Goal: Task Accomplishment & Management: Manage account settings

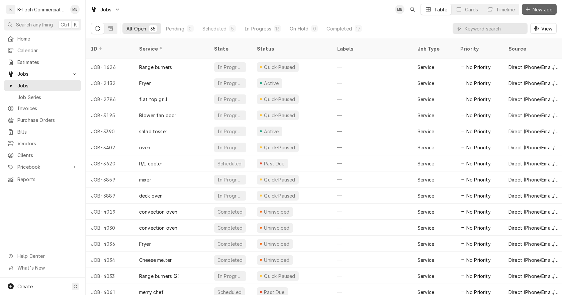
click at [537, 11] on span "New Job" at bounding box center [543, 9] width 23 height 7
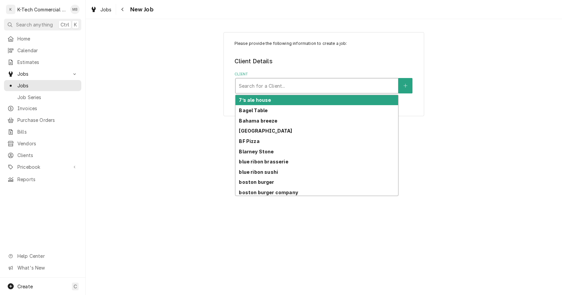
click at [302, 87] on div "Client" at bounding box center [317, 86] width 156 height 12
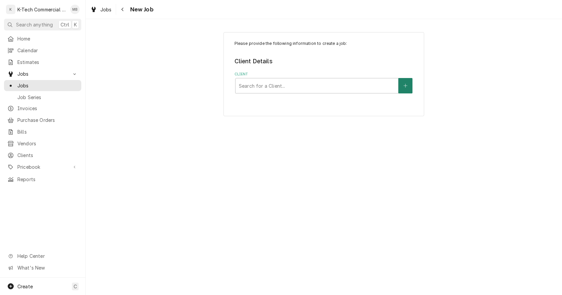
click at [407, 85] on icon "Create New Client" at bounding box center [406, 85] width 4 height 5
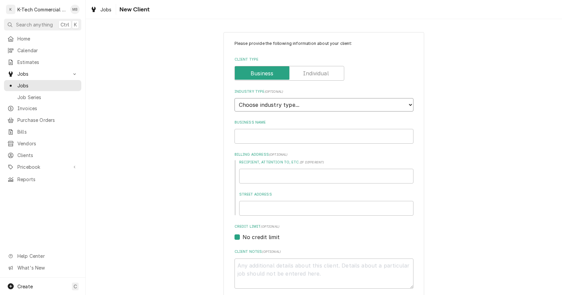
click at [321, 109] on select "Choose industry type... Residential Commercial Industrial Government" at bounding box center [324, 104] width 179 height 13
select select "2"
click at [235, 98] on select "Choose industry type... Residential Commercial Industrial Government" at bounding box center [324, 104] width 179 height 13
click at [277, 136] on input "Business Name" at bounding box center [324, 136] width 179 height 15
type textarea "x"
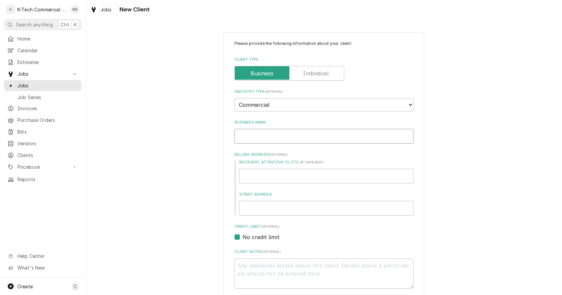
type input "V"
type textarea "x"
type input "Ve"
type textarea "x"
type input "Veg"
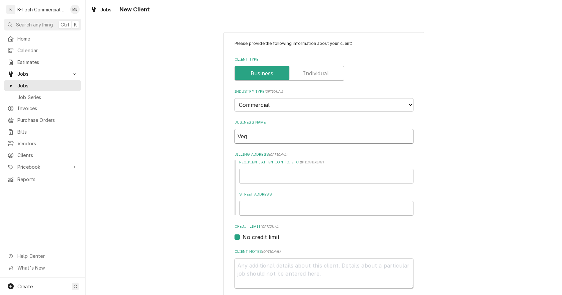
type textarea "x"
type input "Vegg"
type textarea "x"
type input "Veggi"
type textarea "x"
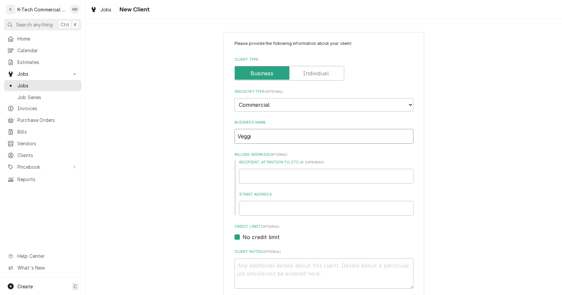
type input "Veggie"
type textarea "x"
type input "Veggie"
type textarea "x"
type input "Veggie G"
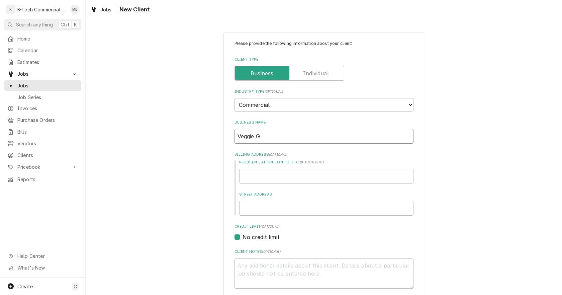
type textarea "x"
type input "Veggie Gr"
type textarea "x"
type input "Veggie Gri"
type textarea "x"
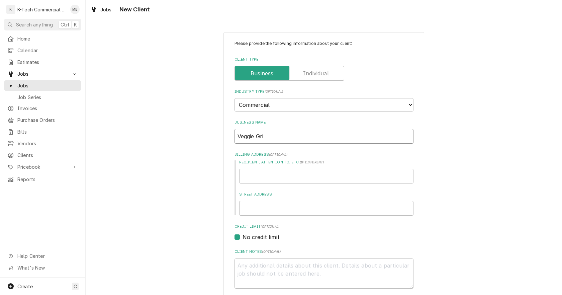
type input "Veggie Gril"
type textarea "x"
type input "Veggie Grill"
type textarea "x"
type input "Veggie Grill"
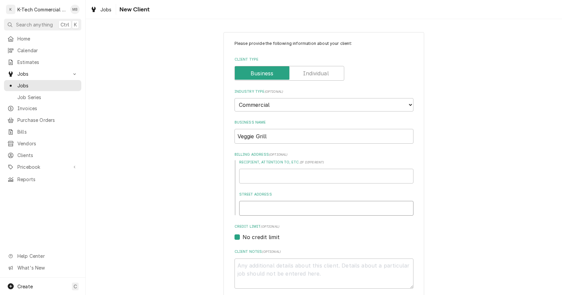
click at [259, 210] on input "Street Address" at bounding box center [326, 208] width 174 height 15
type textarea "x"
type input "5"
type textarea "x"
type input "57"
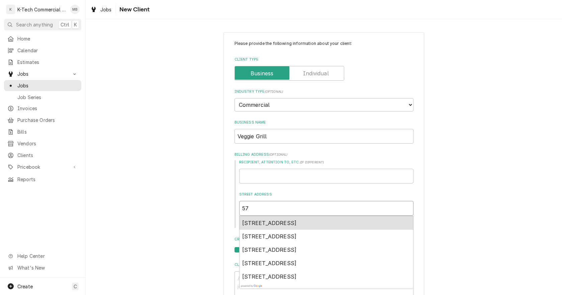
type textarea "x"
type input "57"
type textarea "x"
type input "57 J"
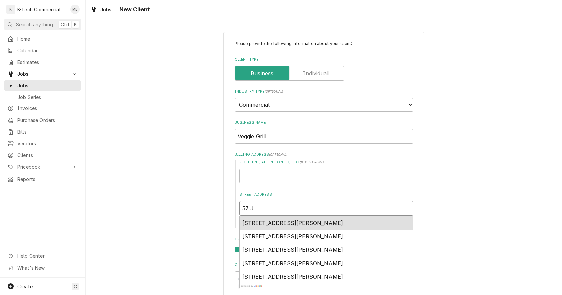
type textarea "x"
type input "57 Jo"
click at [278, 221] on span "57 John F. Kennedy Street, Cambridge, MA, USA" at bounding box center [292, 223] width 101 height 7
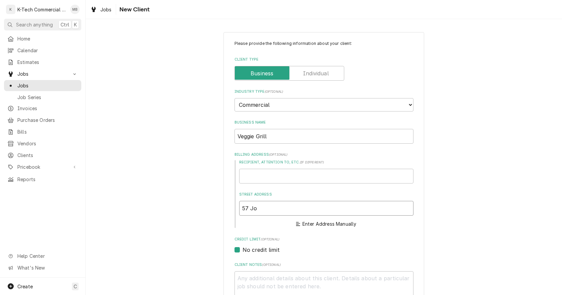
type textarea "x"
type input "57 John F. Kennedy St"
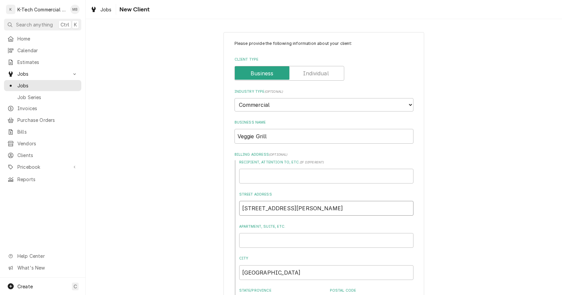
type textarea "x"
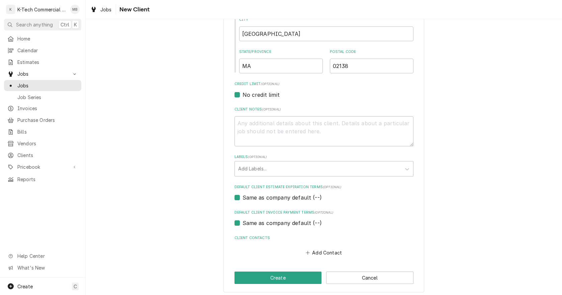
scroll to position [242, 0]
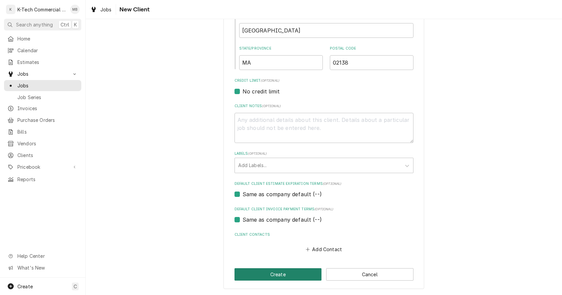
type input "57 John F. Kennedy St"
click at [266, 273] on button "Create" at bounding box center [278, 274] width 87 height 12
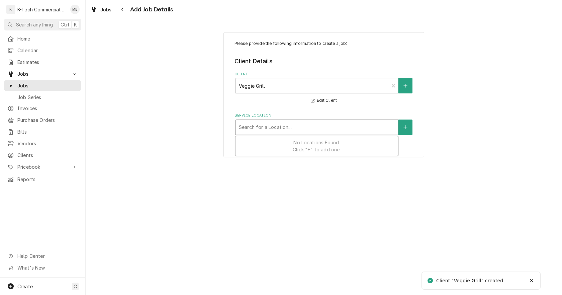
click at [307, 125] on div "Service Location" at bounding box center [317, 127] width 156 height 12
click at [404, 127] on icon "Create New Location" at bounding box center [406, 127] width 4 height 5
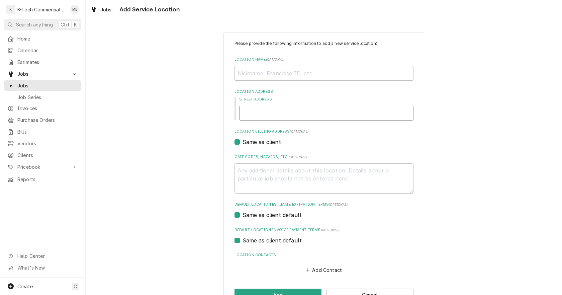
click at [307, 115] on input "Street Address" at bounding box center [326, 113] width 174 height 15
type textarea "x"
type input "5"
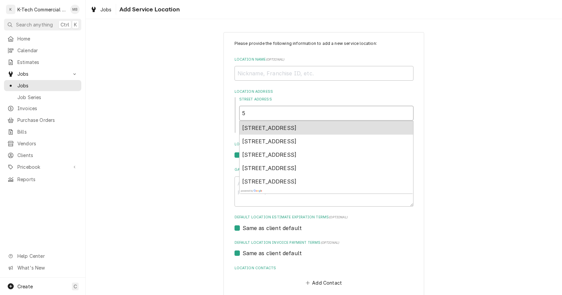
type textarea "x"
type input "57"
type textarea "x"
type input "57"
type textarea "x"
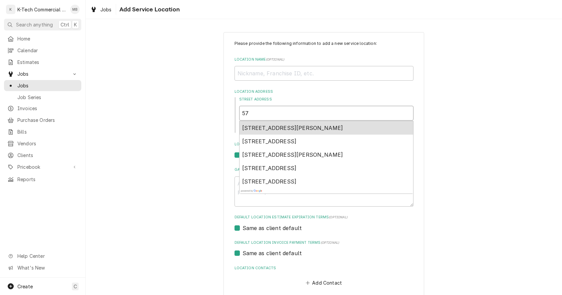
type input "57 j"
click at [313, 129] on span "57 John F. Kennedy Street, Cambridge, MA, USA" at bounding box center [292, 128] width 101 height 7
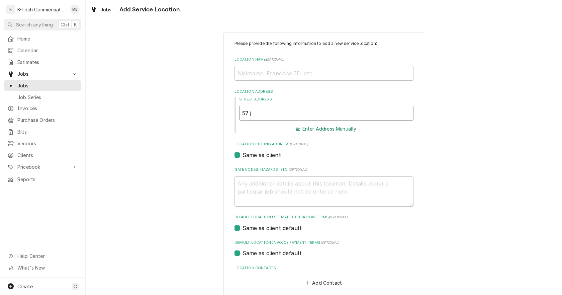
type textarea "x"
type input "57 John F. Kennedy St"
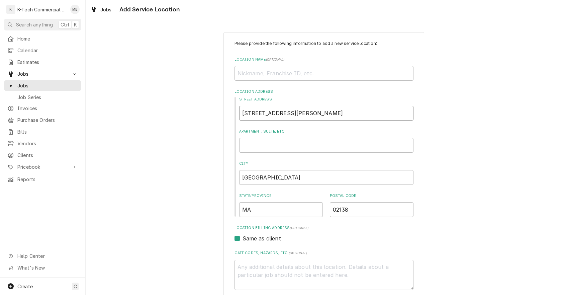
type textarea "x"
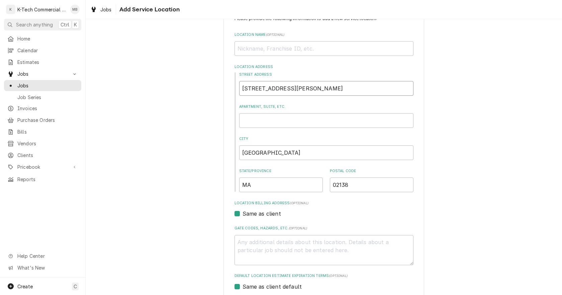
scroll to position [117, 0]
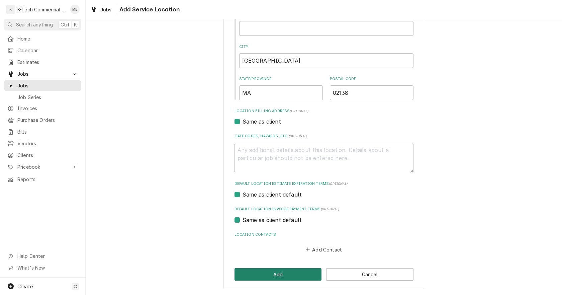
type input "57 John F. Kennedy St"
click at [259, 272] on button "Add" at bounding box center [278, 274] width 87 height 12
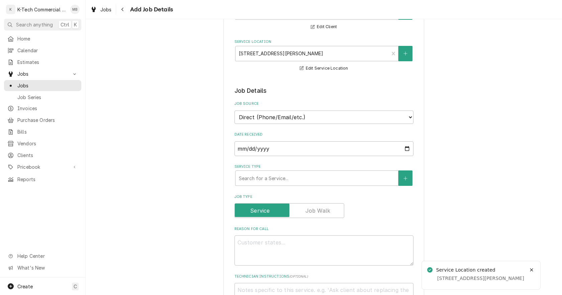
scroll to position [100, 0]
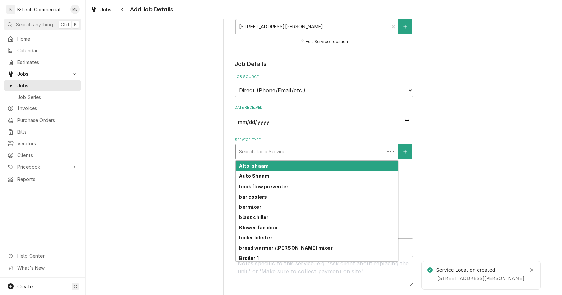
click at [291, 151] on div "Service Type" at bounding box center [310, 151] width 143 height 12
type textarea "x"
type input "d"
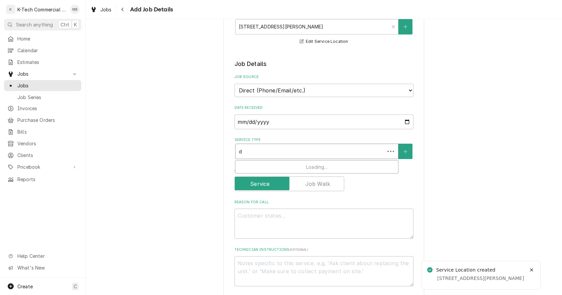
type textarea "x"
type input "de"
type textarea "x"
type input "dec"
type textarea "x"
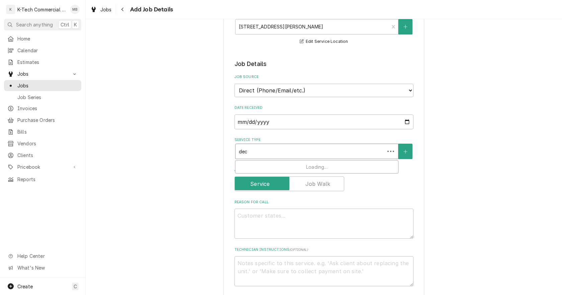
type input "deck"
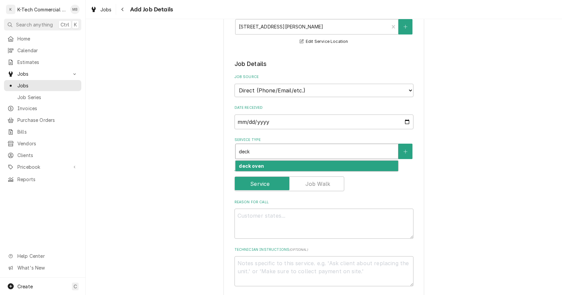
click at [263, 164] on div "deck oven" at bounding box center [317, 166] width 163 height 10
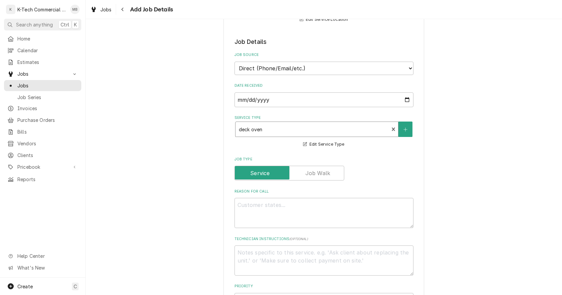
scroll to position [134, 0]
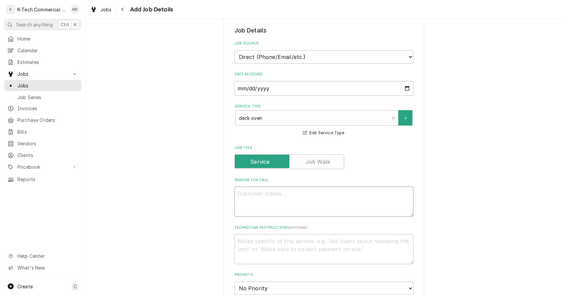
click at [288, 200] on textarea "Reason For Call" at bounding box center [324, 201] width 179 height 30
type textarea "x"
type textarea "D"
type textarea "x"
type textarea "De"
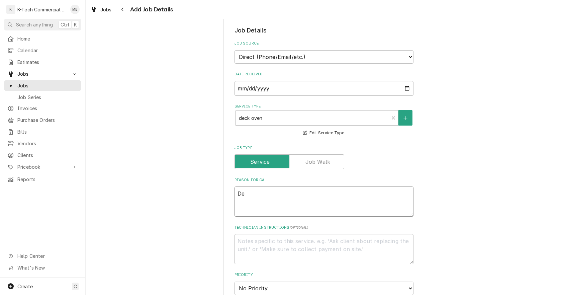
type textarea "x"
type textarea "Dec"
type textarea "x"
type textarea "Deck"
type textarea "x"
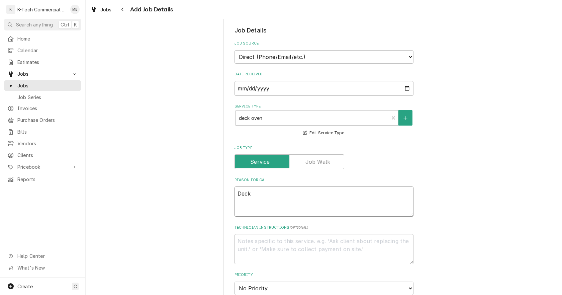
type textarea "Deck"
type textarea "x"
type textarea "Deck o"
type textarea "x"
type textarea "Deck ov"
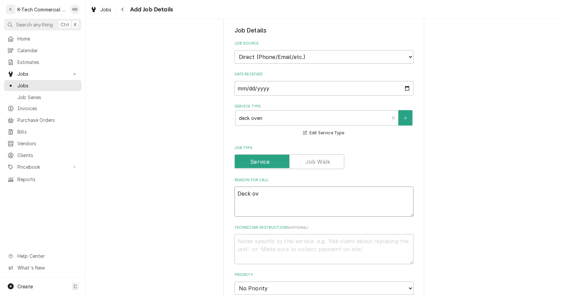
type textarea "x"
type textarea "Deck ove"
type textarea "x"
type textarea "Deck oven"
type textarea "x"
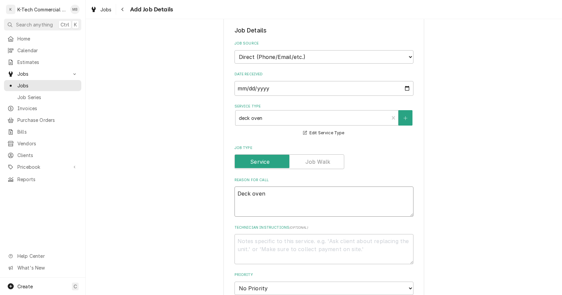
type textarea "Deck oven"
type textarea "x"
type textarea "Deck oven b"
type textarea "x"
type textarea "Deck oven bl"
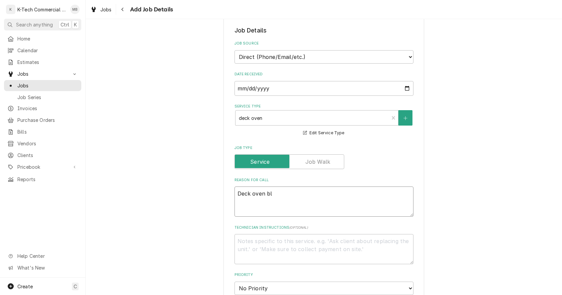
type textarea "x"
type textarea "Deck oven blo"
type textarea "x"
type textarea "Deck oven blow"
type textarea "x"
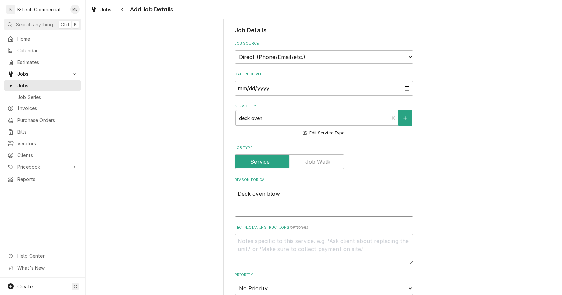
type textarea "Deck oven blowe"
type textarea "x"
type textarea "Deck oven blower"
type textarea "x"
type textarea "Deck oven blower"
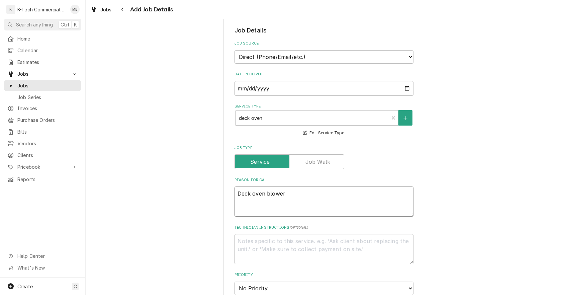
type textarea "x"
type textarea "Deck oven blower m"
type textarea "x"
type textarea "Deck oven blower mo"
type textarea "x"
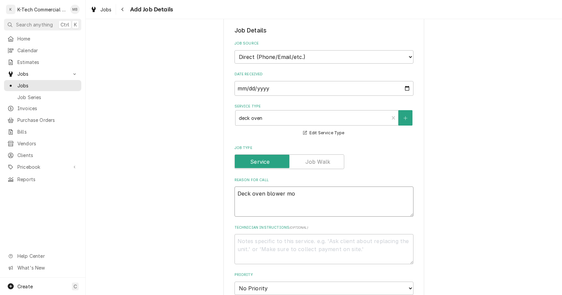
type textarea "Deck oven blower mot"
type textarea "x"
type textarea "Deck oven blower moto"
type textarea "x"
type textarea "Deck oven blower motor"
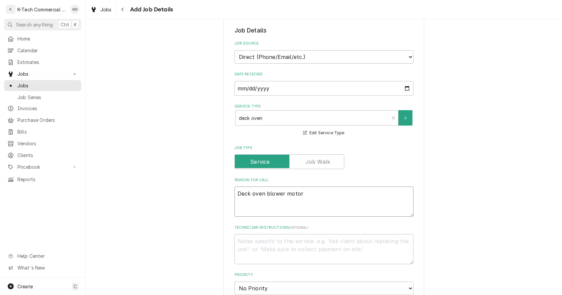
type textarea "x"
type textarea "Deck oven blower motor"
type textarea "x"
type textarea "Deck oven blower motor n"
type textarea "x"
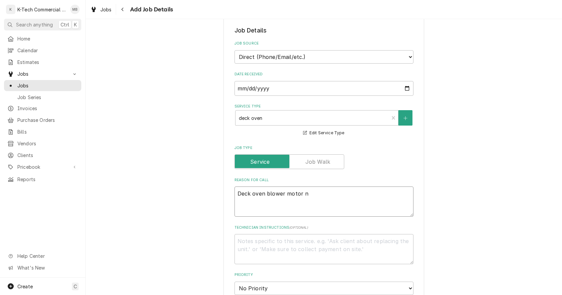
type textarea "Deck oven blower motor no"
type textarea "x"
type textarea "Deck oven blower motor not"
type textarea "x"
type textarea "Deck oven blower motor not"
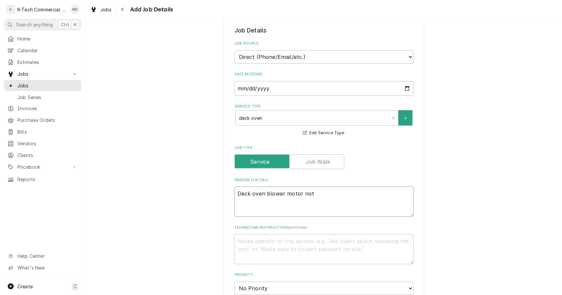
type textarea "x"
type textarea "Deck oven blower motor not w"
type textarea "x"
type textarea "Deck oven blower motor not wo"
type textarea "x"
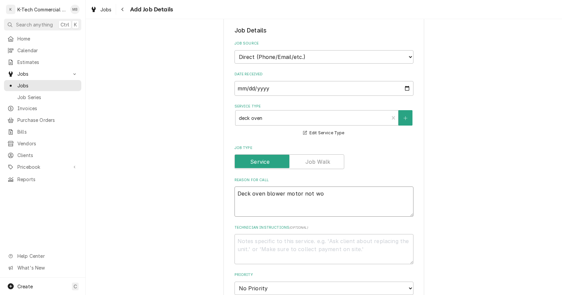
type textarea "Deck oven blower motor not wor"
type textarea "x"
type textarea "Deck oven blower motor not work"
type textarea "x"
type textarea "Deck oven blower motor not worki"
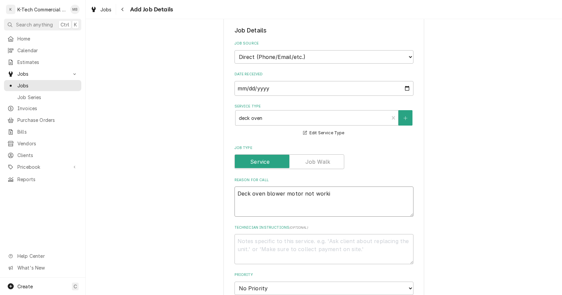
type textarea "x"
type textarea "Deck oven blower motor not workin"
type textarea "x"
type textarea "Deck oven blower motor not working"
type textarea "x"
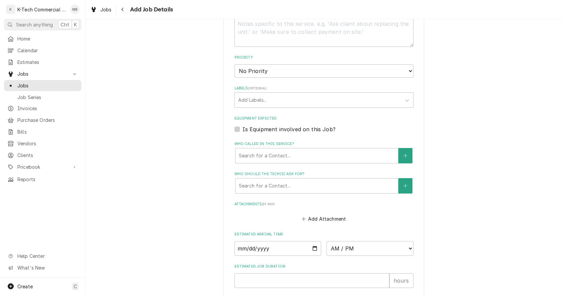
scroll to position [432, 0]
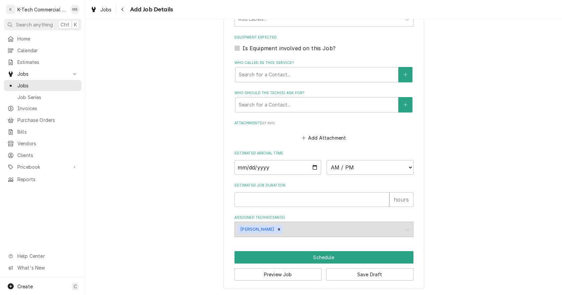
type textarea "Deck oven blower motor not working"
click at [312, 168] on input "Date" at bounding box center [278, 167] width 87 height 15
type input "2025-10-11"
click at [337, 170] on select "AM / PM 6:00 AM 6:15 AM 6:30 AM 6:45 AM 7:00 AM 7:15 AM 7:30 AM 7:45 AM 8:00 AM…" at bounding box center [370, 167] width 87 height 15
type textarea "x"
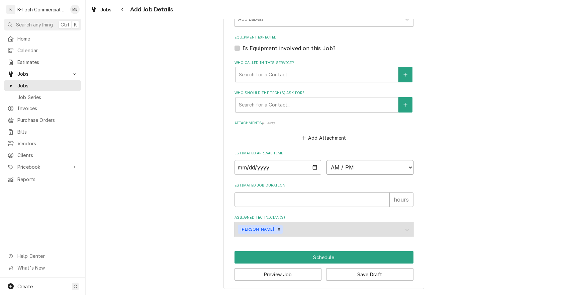
select select "06:00:00"
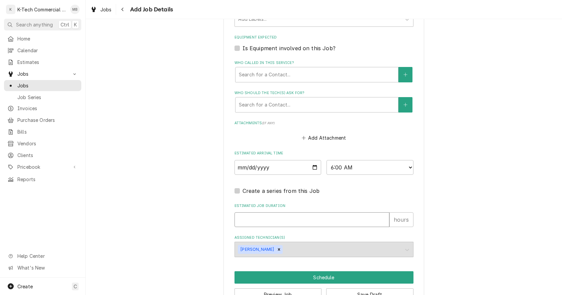
click at [256, 216] on input "Estimated Job Duration" at bounding box center [312, 219] width 155 height 15
type textarea "x"
type input "2"
type textarea "x"
type input "2"
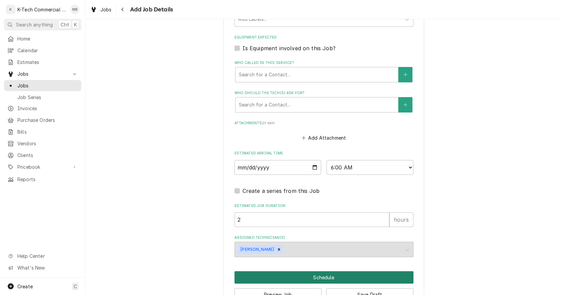
click at [343, 277] on button "Schedule" at bounding box center [324, 277] width 179 height 12
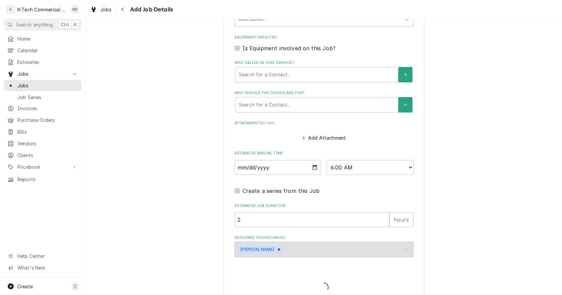
type textarea "x"
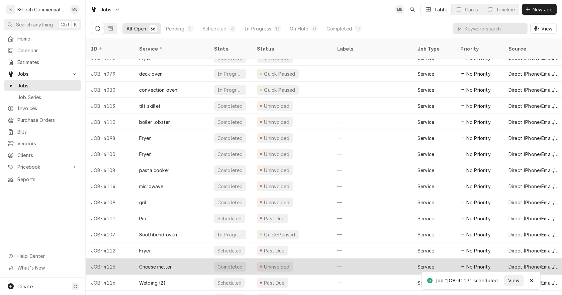
scroll to position [339, 0]
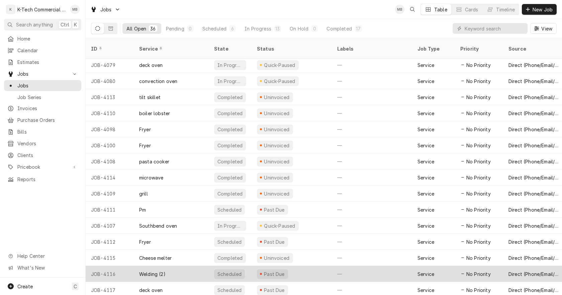
click at [316, 268] on div "Past Due" at bounding box center [292, 274] width 80 height 16
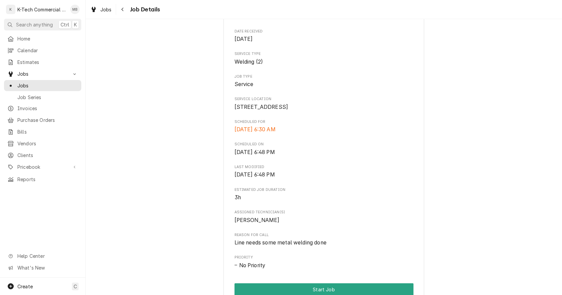
scroll to position [167, 0]
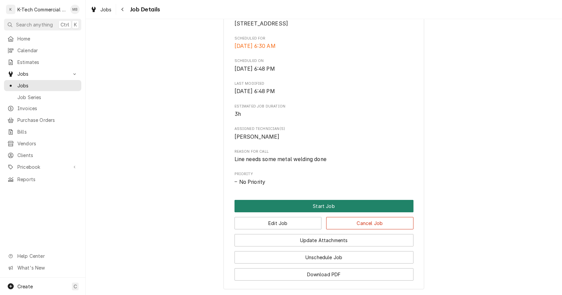
click at [292, 212] on button "Start Job" at bounding box center [324, 206] width 179 height 12
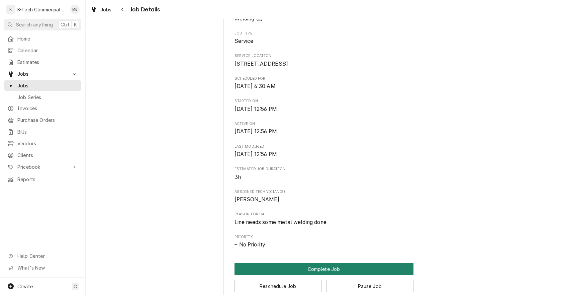
scroll to position [201, 0]
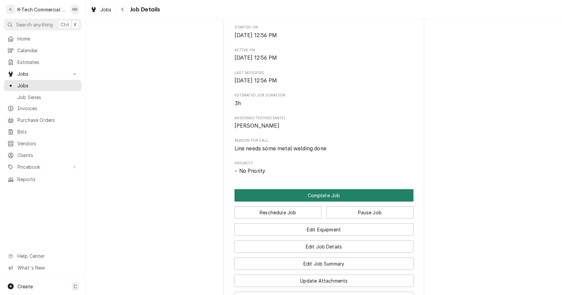
click at [309, 199] on button "Complete Job" at bounding box center [324, 195] width 179 height 12
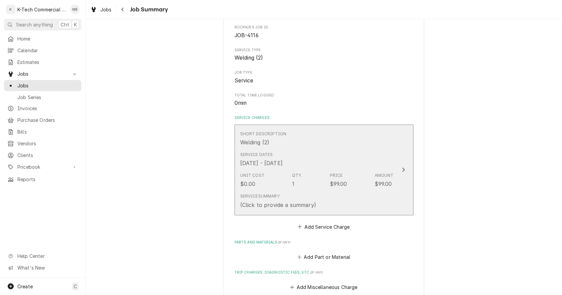
click at [283, 157] on div "Service Dates [DATE] - [DATE]" at bounding box center [261, 159] width 43 height 15
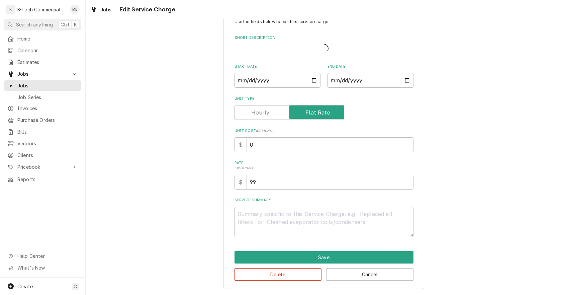
scroll to position [22, 0]
type textarea "x"
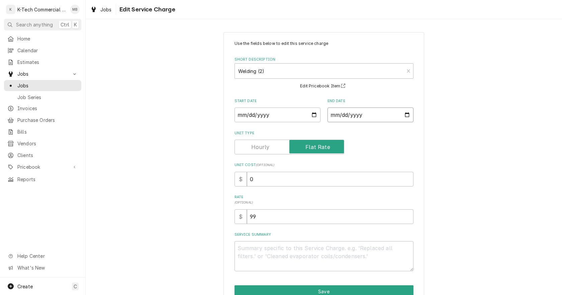
click at [405, 112] on input "[DATE]" at bounding box center [371, 114] width 86 height 15
type input "2025-10-10"
click at [295, 252] on textarea "Service Summary" at bounding box center [324, 256] width 179 height 30
type textarea "x"
type textarea "K"
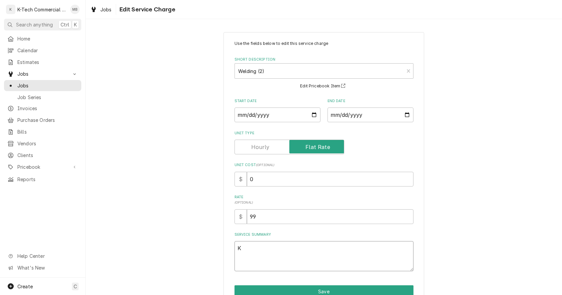
type textarea "x"
type textarea "Ki"
type textarea "x"
type textarea "Kit"
type textarea "x"
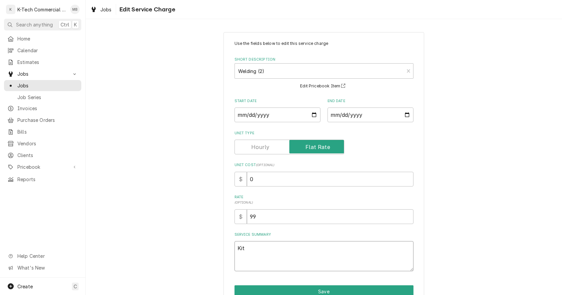
type textarea "Kitc"
type textarea "x"
type textarea "Kitch"
type textarea "x"
type textarea "Kitche"
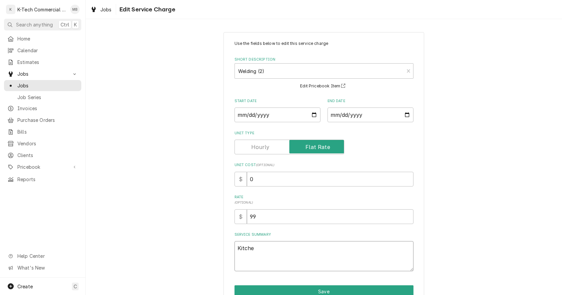
type textarea "x"
type textarea "Kitchen"
type textarea "x"
type textarea "Kitchen"
type textarea "x"
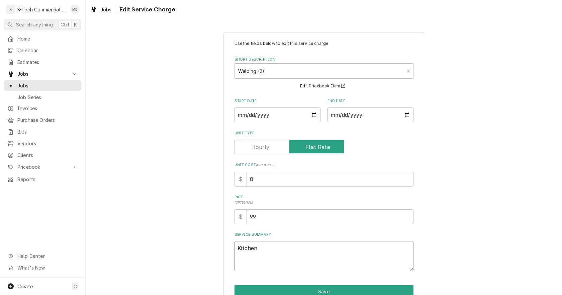
type textarea "Kitchen l"
type textarea "x"
type textarea "Kitchen li"
type textarea "x"
type textarea "Kitchen lin"
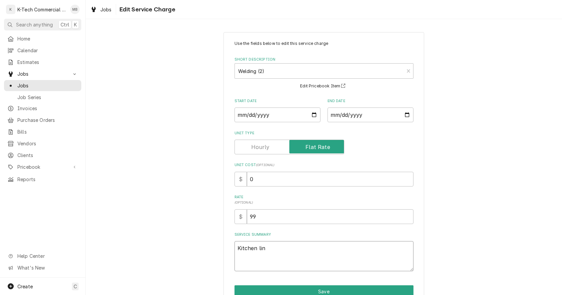
type textarea "x"
type textarea "Kitchen line"
type textarea "x"
type textarea "Kitchen line"
type textarea "x"
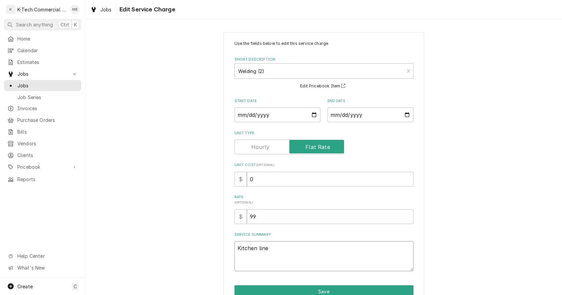
type textarea "Kitchen line n"
type textarea "x"
type textarea "Kitchen line ne"
type textarea "x"
type textarea "Kitchen line nee"
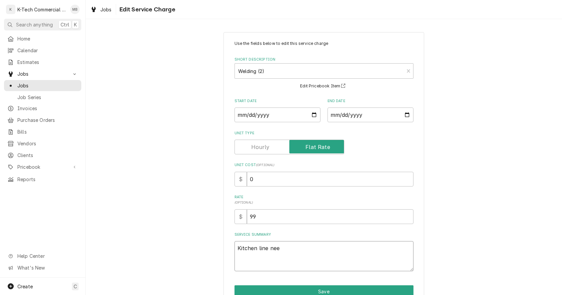
type textarea "x"
type textarea "Kitchen line need"
type textarea "x"
type textarea "Kitchen line neede"
type textarea "x"
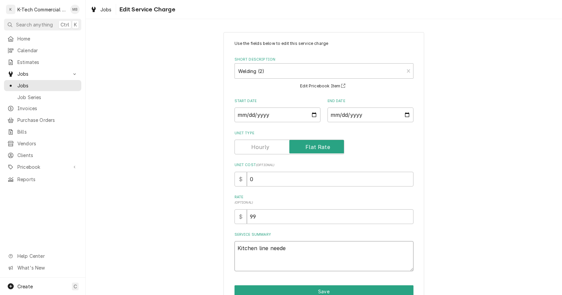
type textarea "Kitchen line needes"
type textarea "x"
type textarea "Kitchen line needes"
type textarea "x"
type textarea "Kitchen line needes"
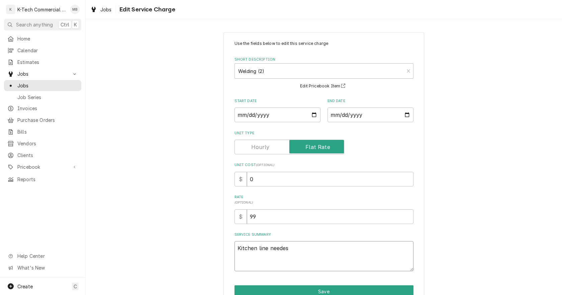
type textarea "x"
type textarea "Kitchen line neede"
type textarea "x"
type textarea "Kitchen line needed"
type textarea "x"
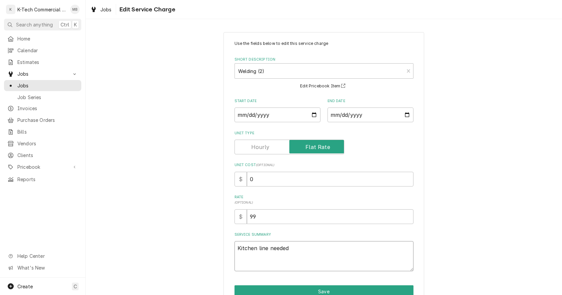
type textarea "Kitchen line needed"
type textarea "x"
type textarea "Kitchen line needed s"
type textarea "x"
type textarea "Kitchen line needed so"
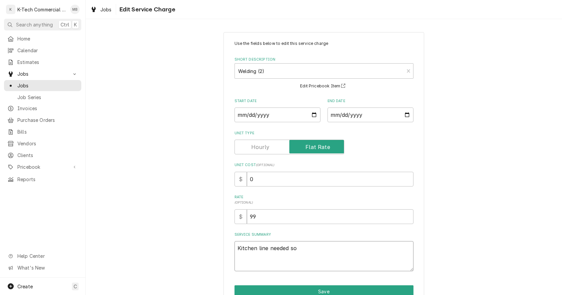
type textarea "x"
type textarea "Kitchen line needed som"
type textarea "x"
type textarea "Kitchen line needed some"
type textarea "x"
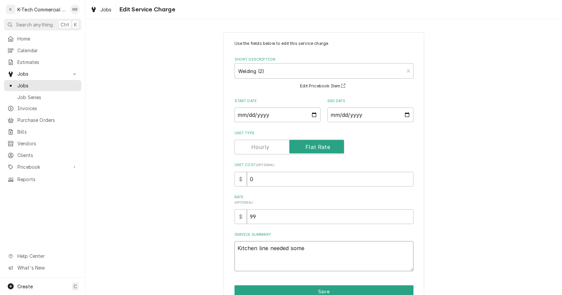
type textarea "Kitchen line needed some"
type textarea "x"
type textarea "Kitchen line needed some w"
type textarea "x"
type textarea "Kitchen line needed some we"
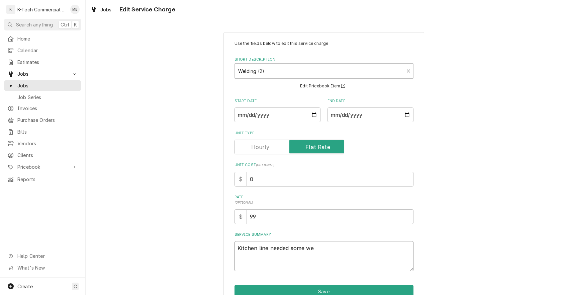
type textarea "x"
type textarea "Kitchen line needed some wel"
type textarea "x"
type textarea "Kitchen line needed some weld"
type textarea "x"
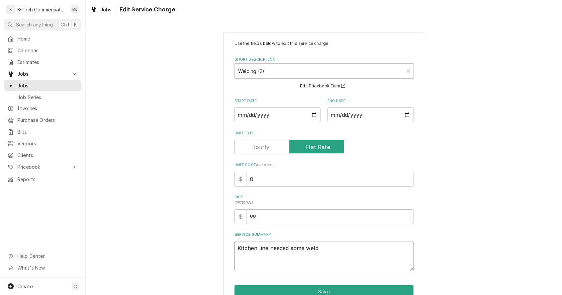
type textarea "Kitchen line needed some weldi"
type textarea "x"
type textarea "Kitchen line needed some weldin"
type textarea "x"
type textarea "Kitchen line needed some welding"
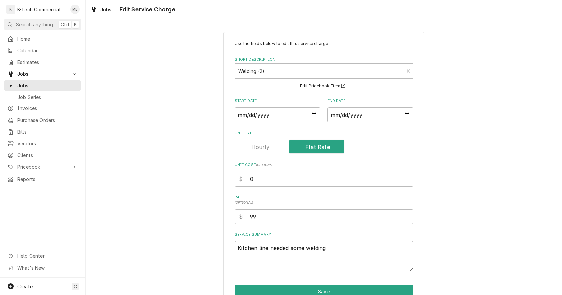
type textarea "x"
type textarea "Kitchen line needed some welding"
type textarea "x"
type textarea "Kitchen line needed some welding d"
type textarea "x"
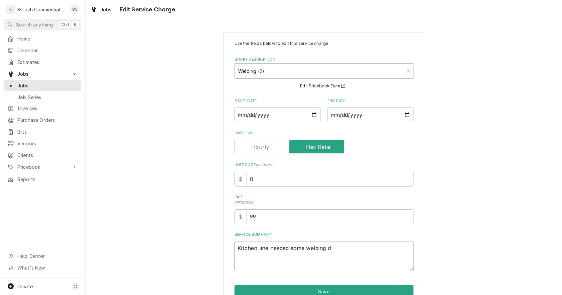
type textarea "Kitchen line needed some welding do"
type textarea "x"
type textarea "Kitchen line needed some welding don"
type textarea "x"
type textarea "Kitchen line needed some welding done"
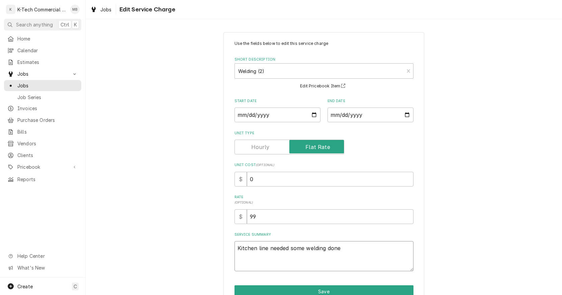
type textarea "x"
type textarea "Kitchen line needed some welding done,"
type textarea "x"
type textarea "Kitchen line needed some welding done,"
type textarea "x"
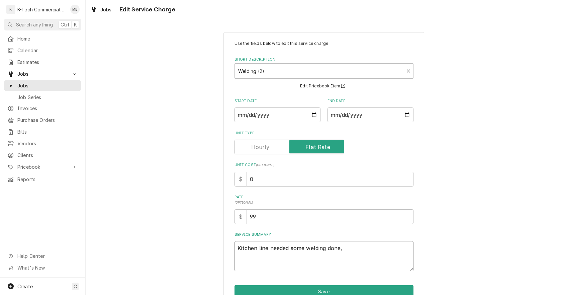
type textarea "Kitchen line needed some welding done, w"
type textarea "x"
type textarea "Kitchen line needed some welding done, we"
type textarea "x"
type textarea "Kitchen line needed some welding done, wel"
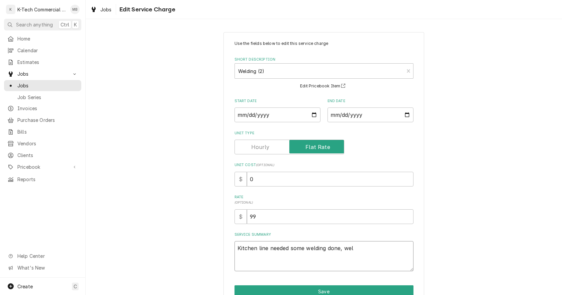
type textarea "x"
type textarea "Kitchen line needed some welding done, weld"
type textarea "x"
type textarea "Kitchen line needed some welding done, welde"
type textarea "x"
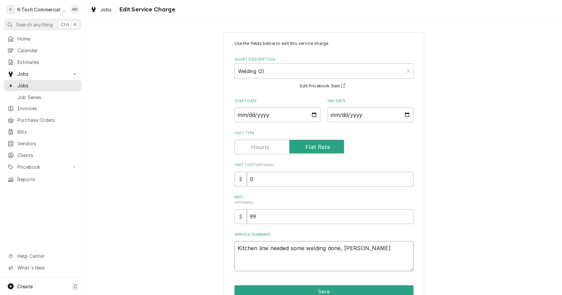
type textarea "Kitchen line needed some welding done, welded"
type textarea "x"
type textarea "Kitchen line needed some welding done, welded"
type textarea "x"
type textarea "Kitchen line needed some welding done, welded 2"
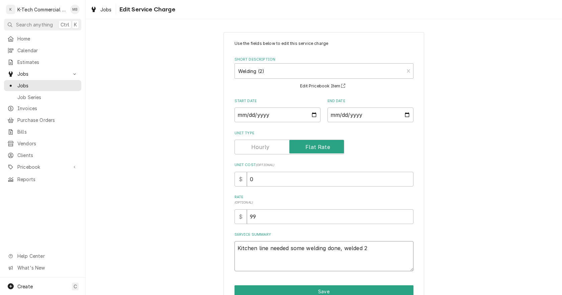
type textarea "x"
type textarea "Kitchen line needed some welding done, welded 2"
type textarea "x"
type textarea "Kitchen line needed some welding done, welded 2 m"
type textarea "x"
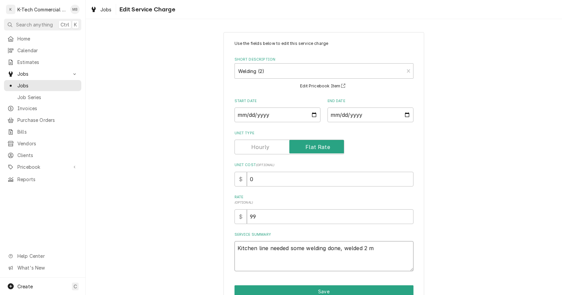
type textarea "Kitchen line needed some welding done, welded 2 me"
type textarea "x"
type textarea "Kitchen line needed some welding done, welded 2 met"
type textarea "x"
type textarea "Kitchen line needed some welding done, welded 2 meta"
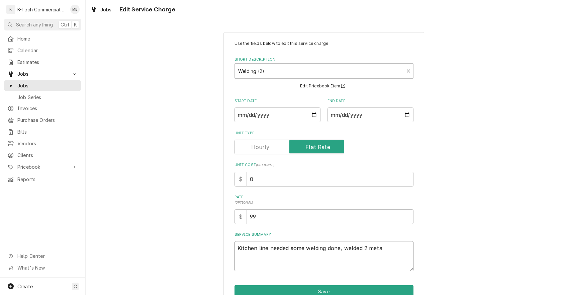
type textarea "x"
type textarea "Kitchen line needed some welding done, welded 2 metal"
type textarea "x"
type textarea "Kitchen line needed some welding done, welded 2 metal"
type textarea "x"
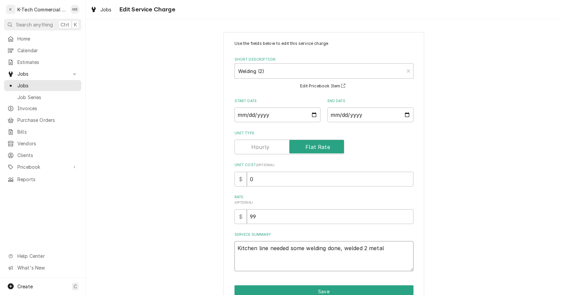
type textarea "Kitchen line needed some welding done, welded 2 metal t"
type textarea "x"
type textarea "Kitchen line needed some welding done, welded 2 metal tr"
type textarea "x"
type textarea "Kitchen line needed some welding done, welded 2 metal tra"
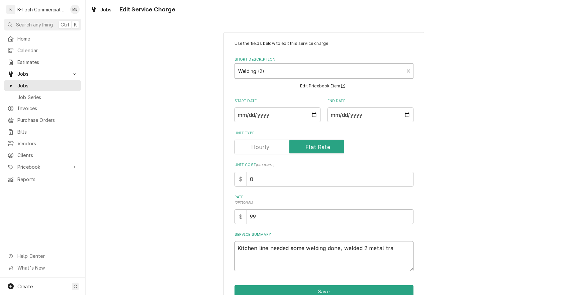
type textarea "x"
type textarea "Kitchen line needed some welding done, welded 2 metal tras"
type textarea "x"
type textarea "Kitchen line needed some welding done, welded 2 metal trash"
type textarea "x"
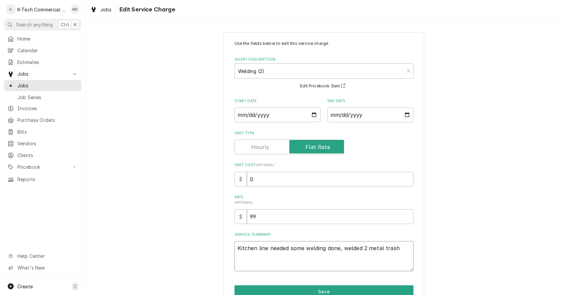
type textarea "Kitchen line needed some welding done, welded 2 metal trash"
type textarea "x"
type textarea "Kitchen line needed some welding done, welded 2 metal trash c"
type textarea "x"
type textarea "Kitchen line needed some welding done, welded 2 metal trash ca"
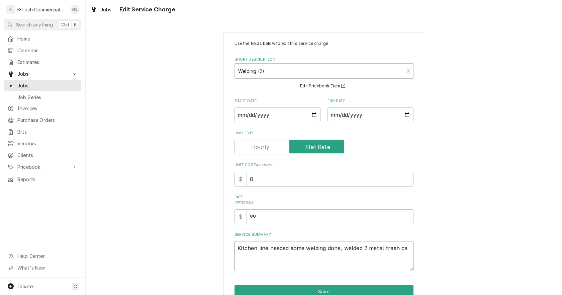
type textarea "x"
type textarea "Kitchen line needed some welding done, welded 2 metal trash can"
type textarea "x"
type textarea "Kitchen line needed some welding done, welded 2 metal trash cans"
type textarea "x"
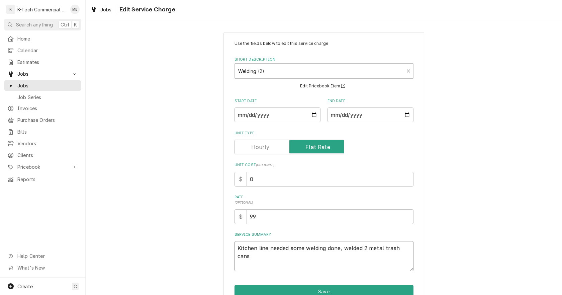
type textarea "Kitchen line needed some welding done, welded 2 metal trash cans,"
type textarea "x"
type textarea "Kitchen line needed some welding done, welded 2 metal trash cans,"
type textarea "x"
type textarea "Kitchen line needed some welding done, welded 2 metal trash cans, o"
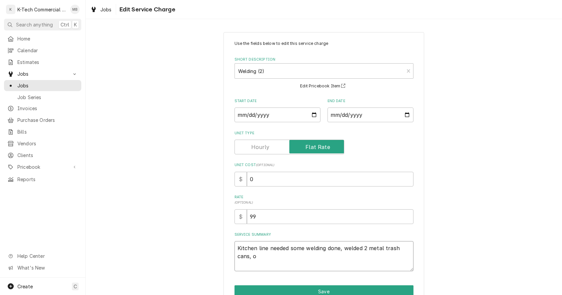
type textarea "x"
type textarea "Kitchen line needed some welding done, welded 2 metal trash cans, on"
type textarea "x"
type textarea "Kitchen line needed some welding done, welded 2 metal trash cans, one"
type textarea "x"
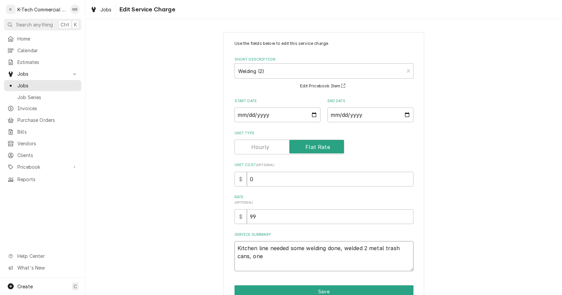
type textarea "Kitchen line needed some welding done, welded 2 metal trash cans, one"
type textarea "x"
type textarea "Kitchen line needed some welding done, welded 2 metal trash cans, one m"
type textarea "x"
type textarea "Kitchen line needed some welding done, welded 2 metal trash cans, one"
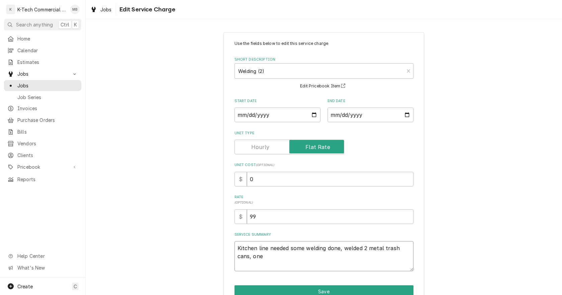
type textarea "x"
type textarea "Kitchen line needed some welding done, welded 2 metal trash cans, one n"
type textarea "x"
type textarea "Kitchen line needed some welding done, welded 2 metal trash cans, one ne"
type textarea "x"
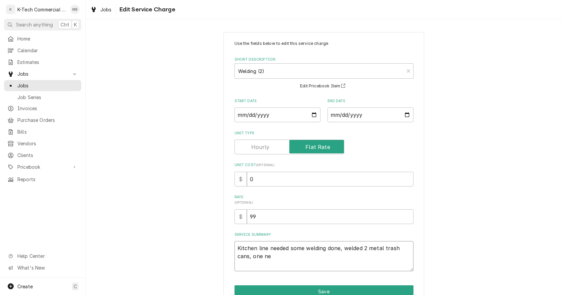
type textarea "Kitchen line needed some welding done, welded 2 metal trash cans, one nea"
type textarea "x"
type textarea "Kitchen line needed some welding done, welded 2 metal trash cans, one near"
type textarea "x"
type textarea "Kitchen line needed some welding done, welded 2 metal trash cans, one near"
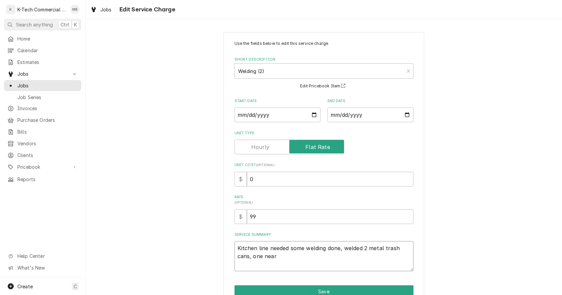
type textarea "x"
type textarea "Kitchen line needed some welding done, welded 2 metal trash cans, one near p"
type textarea "x"
type textarea "Kitchen line needed some welding done, welded 2 metal trash cans, one near pa"
type textarea "x"
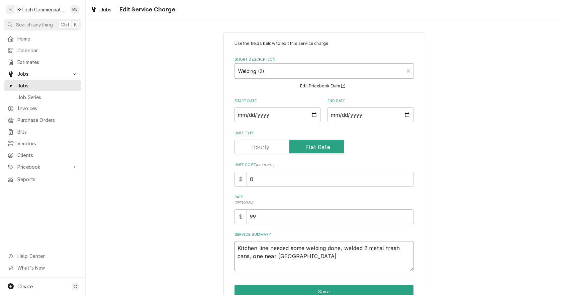
type textarea "Kitchen line needed some welding done, welded 2 metal trash cans, one near pas"
type textarea "x"
type textarea "Kitchen line needed some welding done, welded 2 metal trash cans, one near past"
type textarea "x"
type textarea "Kitchen line needed some welding done, welded 2 metal trash cans, one near pasta"
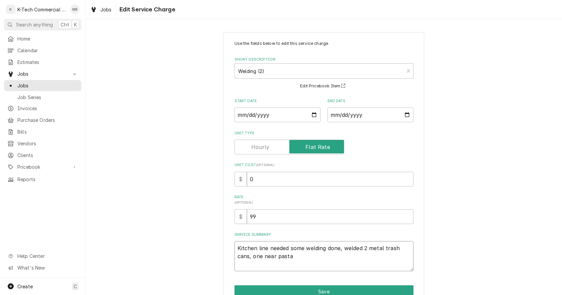
type textarea "x"
type textarea "Kitchen line needed some welding done, welded 2 metal trash cans, one near pasta"
type textarea "x"
type textarea "Kitchen line needed some welding done, welded 2 metal trash cans, one near past…"
type textarea "x"
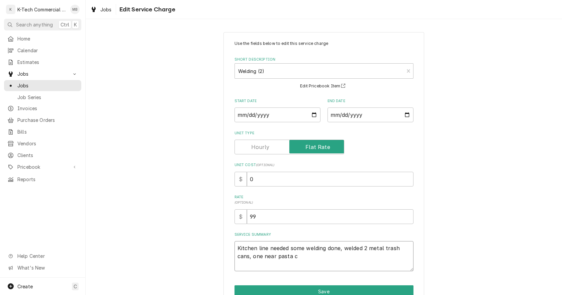
type textarea "Kitchen line needed some welding done, welded 2 metal trash cans, one near past…"
type textarea "x"
type textarea "Kitchen line needed some welding done, welded 2 metal trash cans, one near past…"
type textarea "x"
type textarea "Kitchen line needed some welding done, welded 2 metal trash cans, one near past…"
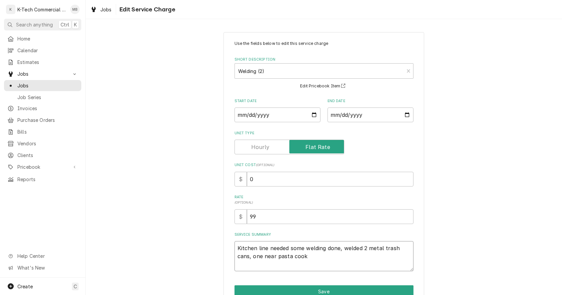
type textarea "x"
type textarea "Kitchen line needed some welding done, welded 2 metal trash cans, one near past…"
type textarea "x"
type textarea "Kitchen line needed some welding done, welded 2 metal trash cans, one near past…"
type textarea "x"
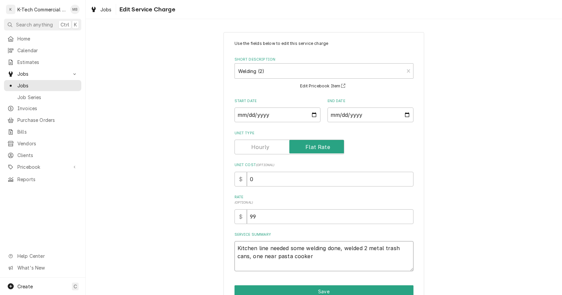
type textarea "Kitchen line needed some welding done, welded 2 metal trash cans, one near past…"
type textarea "x"
type textarea "Kitchen line needed some welding done, welded 2 metal trash cans, one near past…"
type textarea "x"
type textarea "Kitchen line needed some welding done, welded 2 metal trash cans, one near past…"
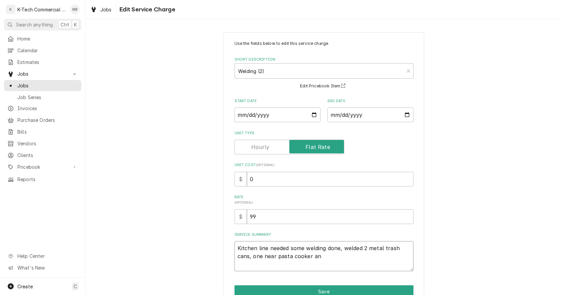
type textarea "x"
type textarea "Kitchen line needed some welding done, welded 2 metal trash cans, one near past…"
type textarea "x"
type textarea "Kitchen line needed some welding done, welded 2 metal trash cans, one near past…"
type textarea "x"
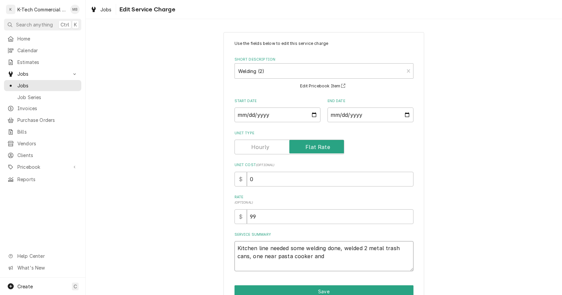
type textarea "Kitchen line needed some welding done, welded 2 metal trash cans, one near past…"
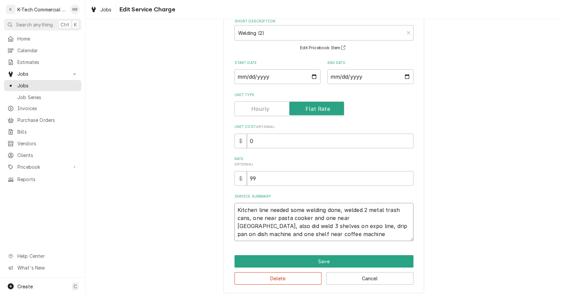
scroll to position [42, 0]
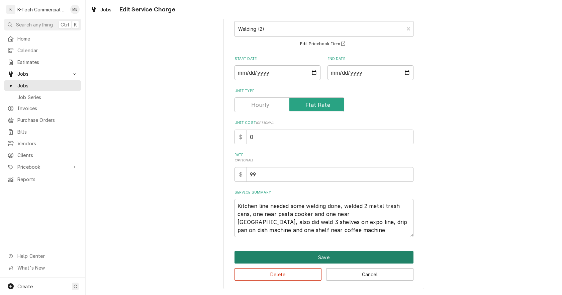
click at [332, 255] on button "Save" at bounding box center [324, 257] width 179 height 12
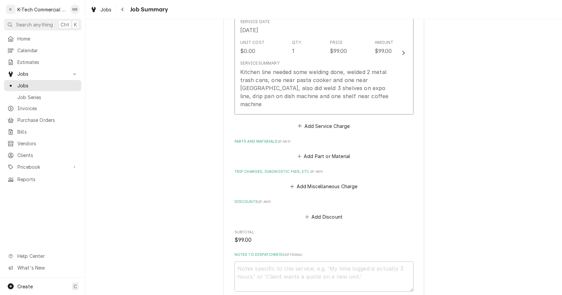
scroll to position [201, 0]
click at [319, 181] on button "Add Miscellaneous Charge" at bounding box center [324, 185] width 70 height 9
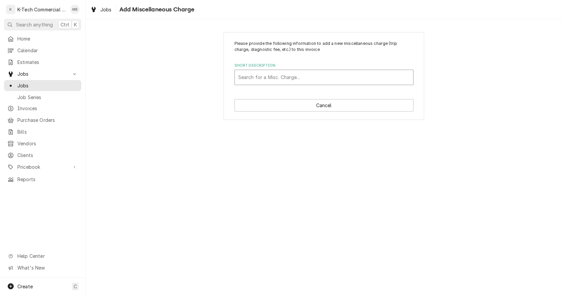
click at [248, 79] on div "Short Description" at bounding box center [324, 77] width 172 height 12
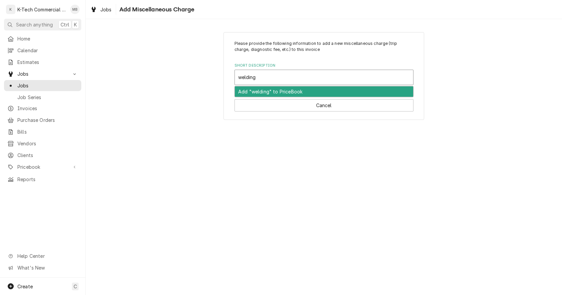
click at [254, 92] on div "Add "welding" to PriceBook" at bounding box center [324, 91] width 178 height 10
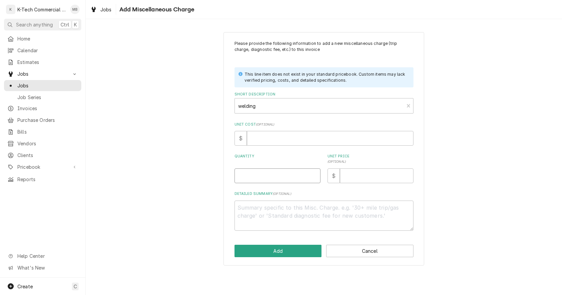
click at [279, 178] on input "Quantity" at bounding box center [278, 175] width 86 height 15
click at [368, 181] on input "Unit Price ( optional )" at bounding box center [377, 175] width 74 height 15
click at [283, 251] on button "Add" at bounding box center [278, 251] width 87 height 12
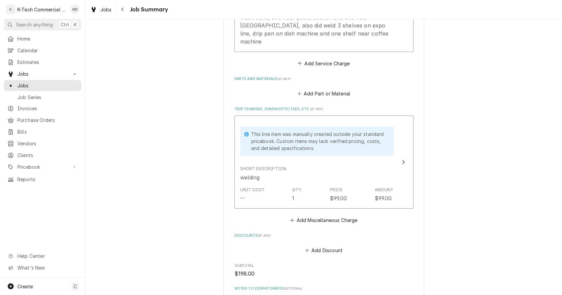
scroll to position [301, 0]
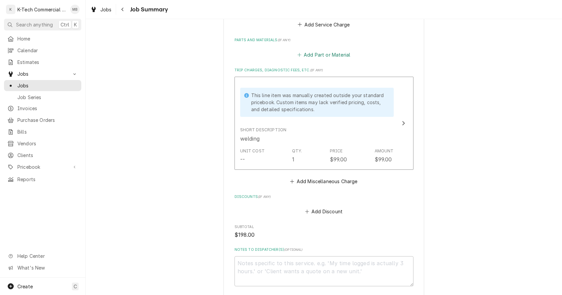
click at [321, 50] on button "Add Part or Material" at bounding box center [323, 54] width 55 height 9
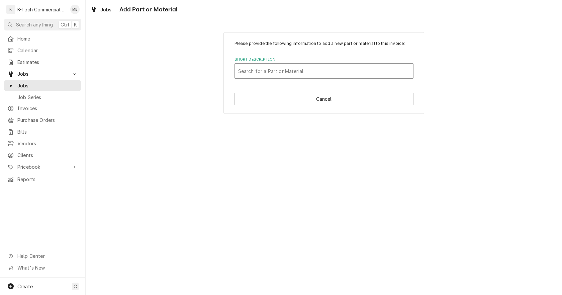
click at [276, 71] on div "Short Description" at bounding box center [324, 71] width 172 height 12
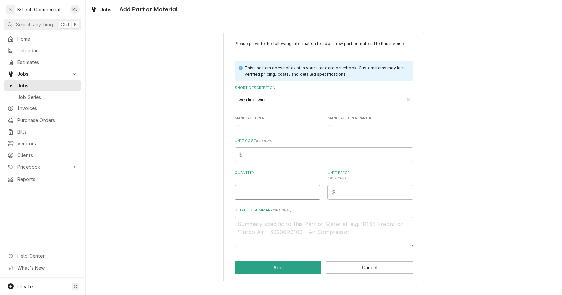
click at [257, 192] on input "Quantity" at bounding box center [278, 192] width 86 height 15
click at [377, 195] on input "Unit Price ( optional )" at bounding box center [377, 192] width 74 height 15
click at [268, 264] on button "Add" at bounding box center [278, 267] width 87 height 12
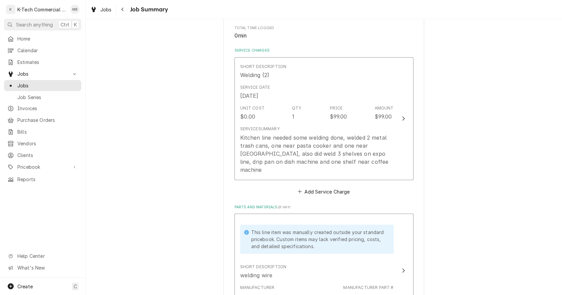
scroll to position [134, 0]
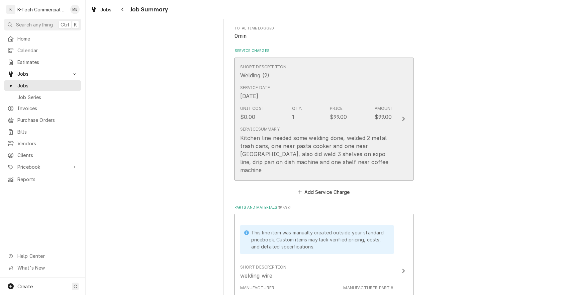
click at [343, 118] on div "$99.00" at bounding box center [338, 117] width 17 height 8
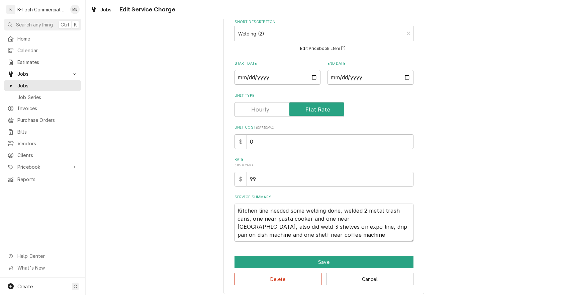
scroll to position [42, 0]
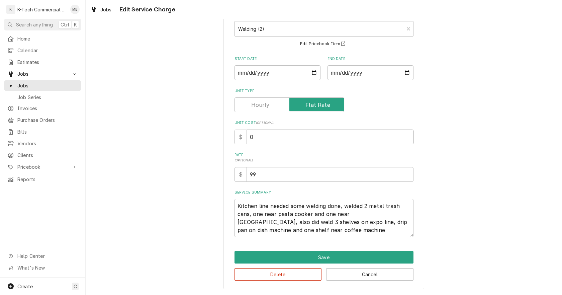
click at [256, 137] on input "0" at bounding box center [330, 137] width 167 height 15
click at [259, 105] on label "Unit Type" at bounding box center [290, 104] width 110 height 15
click at [259, 105] on input "Unit Type" at bounding box center [290, 104] width 104 height 15
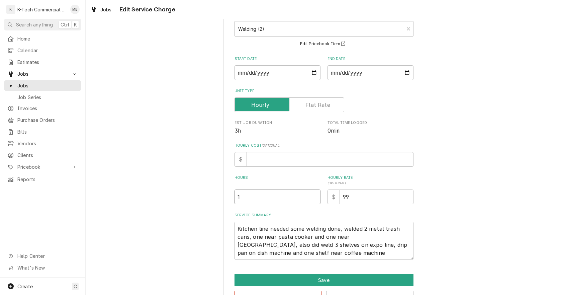
drag, startPoint x: 232, startPoint y: 198, endPoint x: 207, endPoint y: 199, distance: 25.8
click at [208, 199] on div "Use the fields below to edit this service charge Short Description Welding (2) …" at bounding box center [324, 151] width 477 height 334
drag, startPoint x: 185, startPoint y: 198, endPoint x: 193, endPoint y: 210, distance: 13.7
click at [189, 203] on div "Use the fields below to edit this service charge Short Description Welding (2) …" at bounding box center [324, 151] width 477 height 334
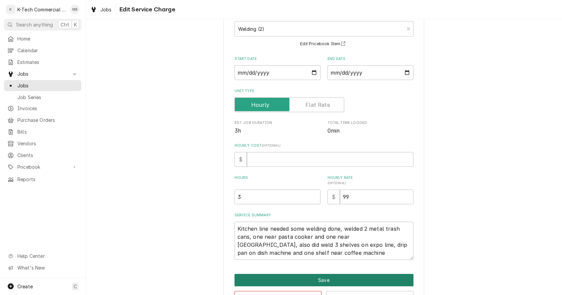
click at [362, 280] on button "Save" at bounding box center [324, 280] width 179 height 12
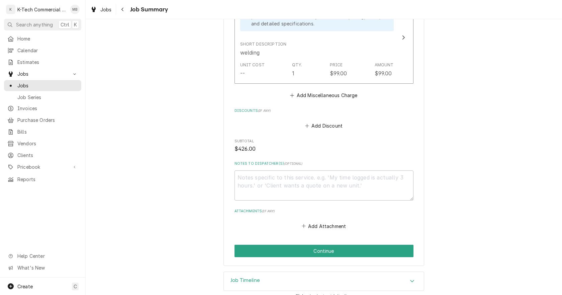
scroll to position [504, 0]
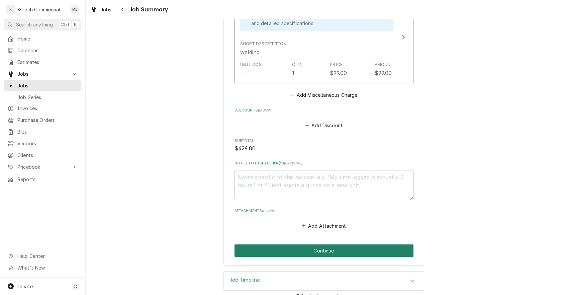
click at [317, 244] on button "Continue" at bounding box center [324, 250] width 179 height 12
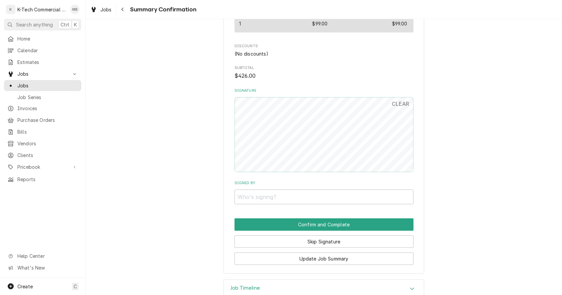
scroll to position [460, 0]
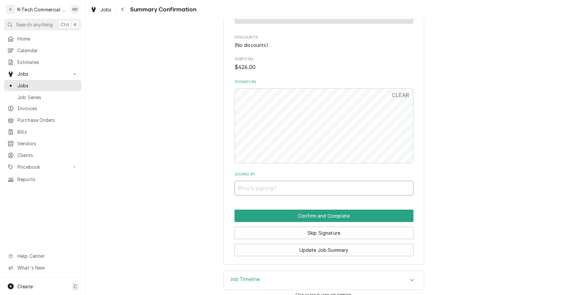
click at [330, 184] on input "Signed By" at bounding box center [324, 188] width 179 height 15
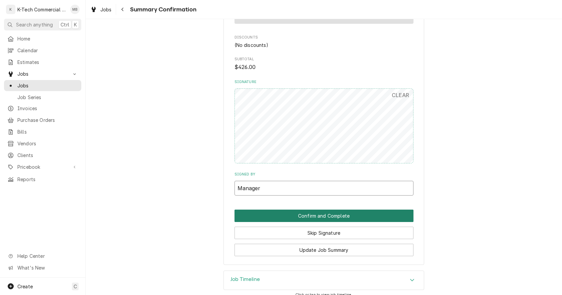
type input "Manager"
click at [339, 210] on button "Confirm and Complete" at bounding box center [324, 216] width 179 height 12
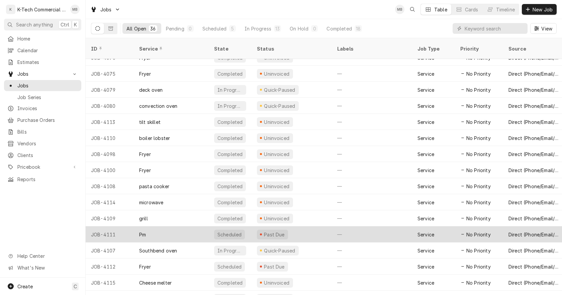
scroll to position [339, 0]
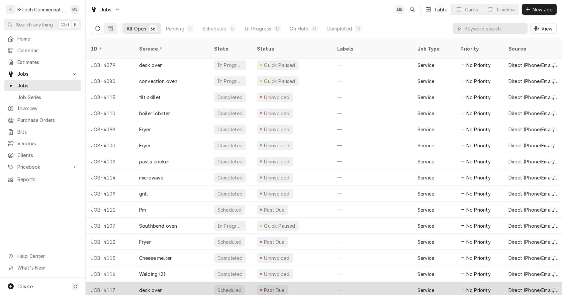
click at [307, 282] on div "Past Due" at bounding box center [292, 290] width 80 height 16
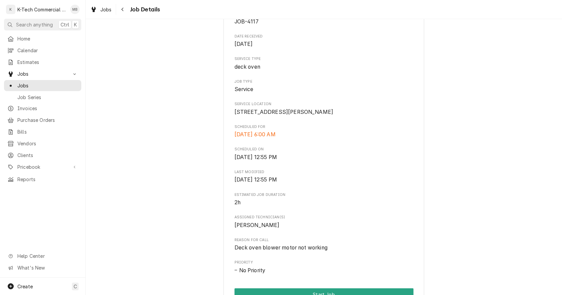
scroll to position [201, 0]
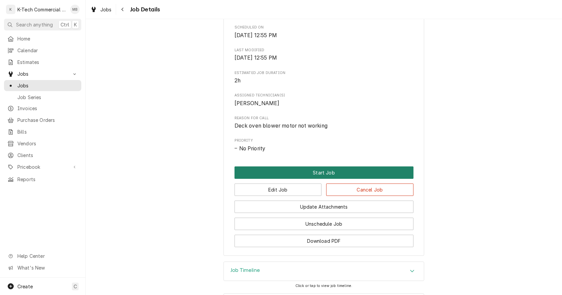
click at [319, 179] on button "Start Job" at bounding box center [324, 172] width 179 height 12
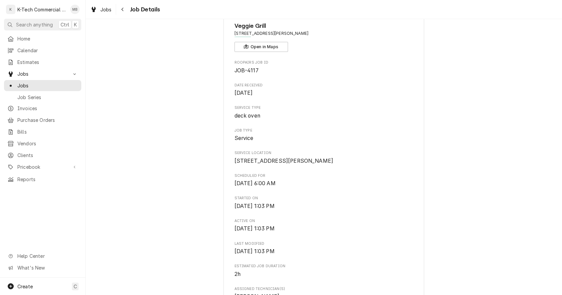
scroll to position [167, 0]
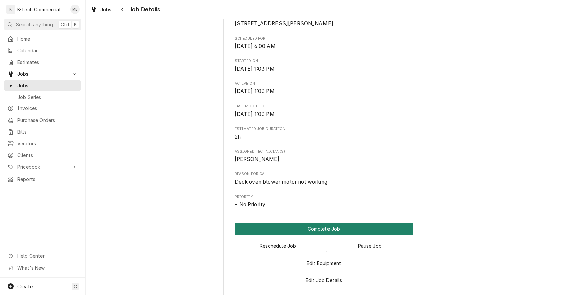
click at [331, 234] on button "Complete Job" at bounding box center [324, 229] width 179 height 12
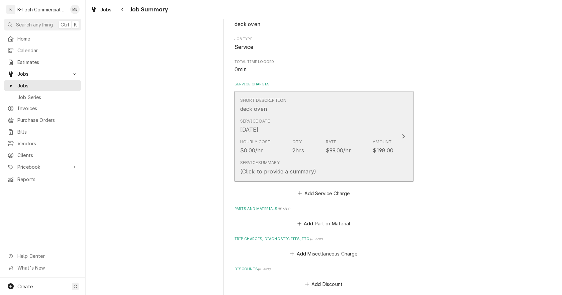
click at [281, 129] on div "Service Date [DATE]" at bounding box center [317, 125] width 154 height 21
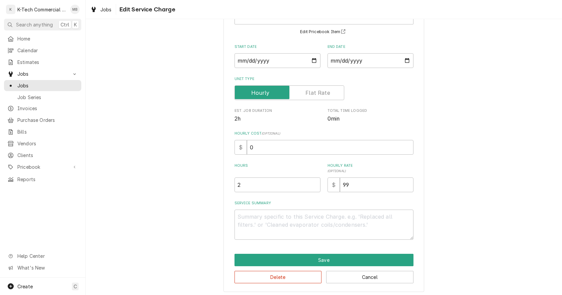
scroll to position [57, 0]
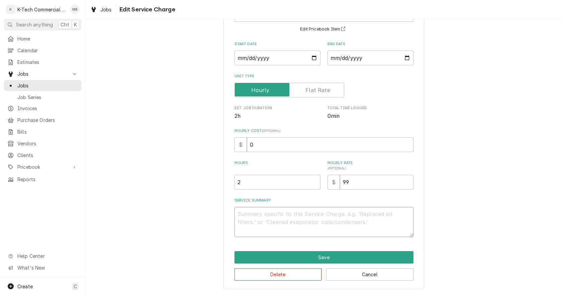
click at [310, 221] on textarea "Service Summary" at bounding box center [324, 222] width 179 height 30
type textarea "x"
type textarea "R"
type textarea "x"
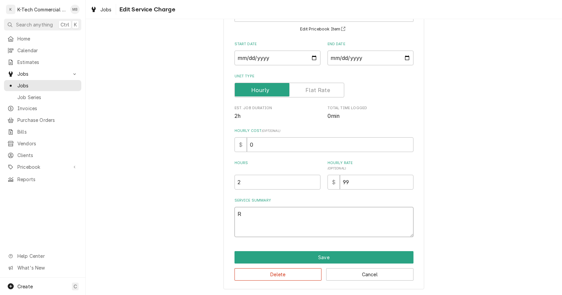
type textarea "Re"
type textarea "x"
type textarea "Rec"
type textarea "x"
type textarea "Rece"
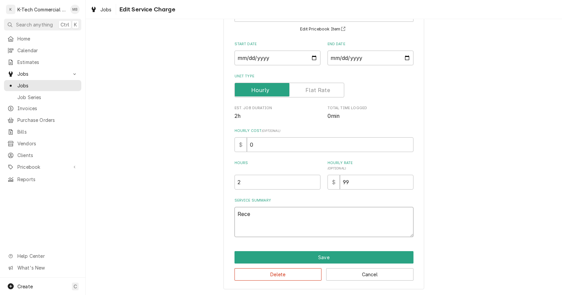
type textarea "x"
type textarea "Recei"
type textarea "x"
type textarea "Receiv"
type textarea "x"
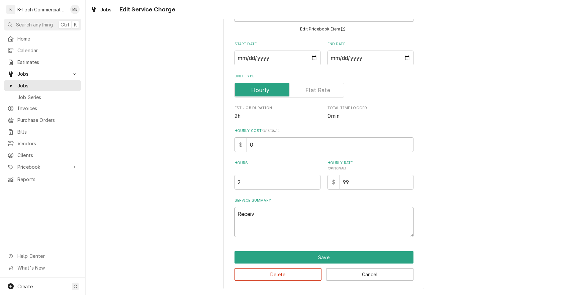
type textarea "Receive"
type textarea "x"
type textarea "Received"
type textarea "x"
type textarea "Received"
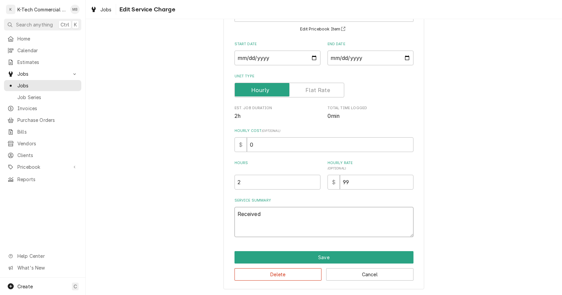
type textarea "x"
type textarea "Received a"
type textarea "x"
type textarea "Received a"
type textarea "x"
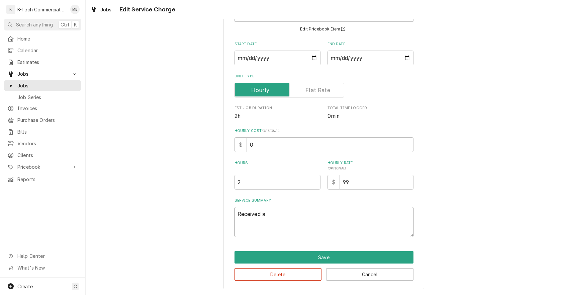
type textarea "Received a c"
type textarea "x"
type textarea "Received a ca"
type textarea "x"
type textarea "Received a cal"
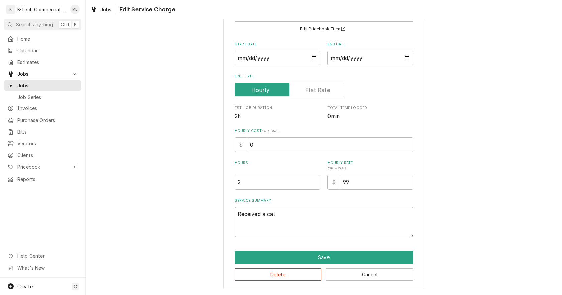
type textarea "x"
type textarea "Received a call"
type textarea "x"
type textarea "Received a call"
type textarea "x"
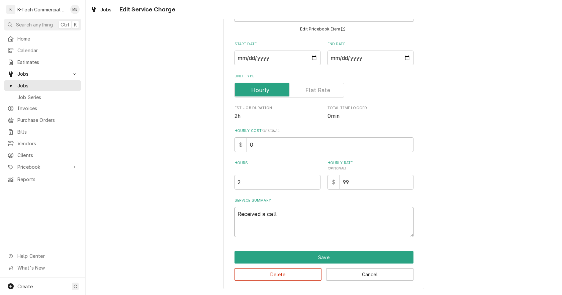
type textarea "Received a call o"
type textarea "x"
type textarea "Received a call ov"
type textarea "x"
type textarea "Received a call ove"
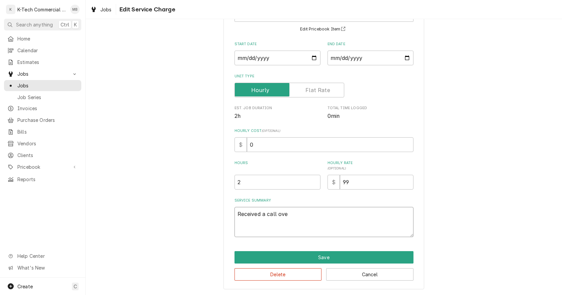
type textarea "x"
type textarea "Received a call over"
type textarea "x"
type textarea "Received a call over"
type textarea "x"
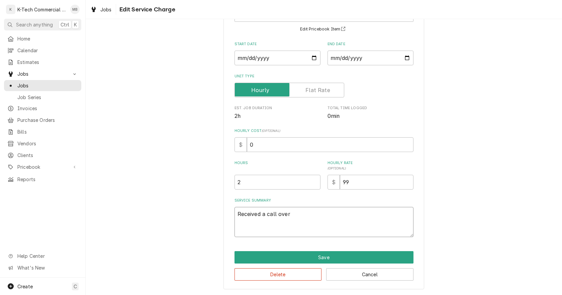
type textarea "Received a call over t"
type textarea "x"
type textarea "Received a call over th"
type textarea "x"
type textarea "Received a call over the"
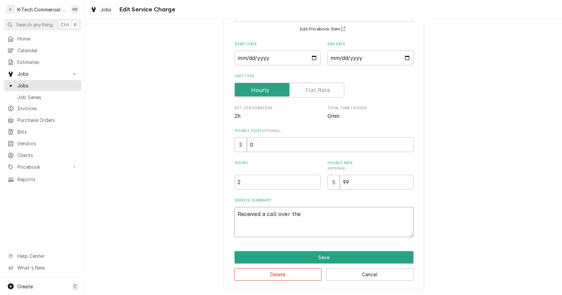
type textarea "x"
type textarea "Received a call over the"
type textarea "x"
type textarea "Received a call over the p"
type textarea "x"
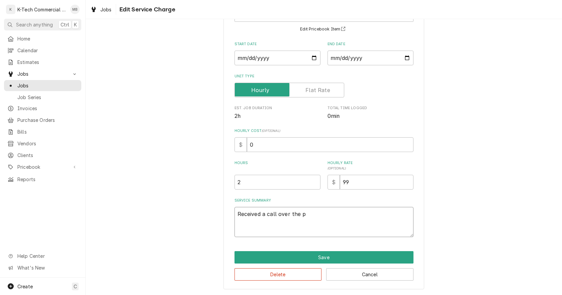
type textarea "Received a call over the ph"
type textarea "x"
type textarea "Received a call over the pho"
type textarea "x"
type textarea "Received a call over the phon"
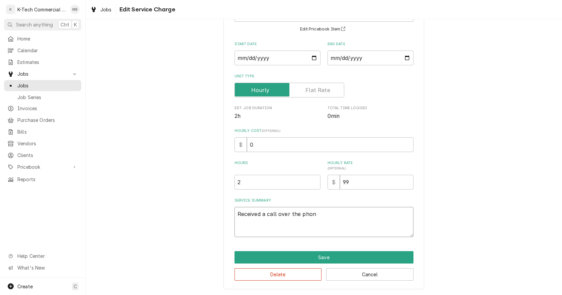
type textarea "x"
type textarea "Received a call over the phone"
type textarea "x"
type textarea "Received a call over the phone"
type textarea "x"
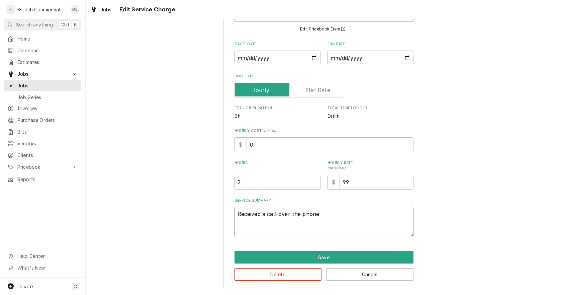
type textarea "Received a call over the phone f"
type textarea "x"
type textarea "Received a call over the phone fo"
type textarea "x"
type textarea "Received a call over the phone for"
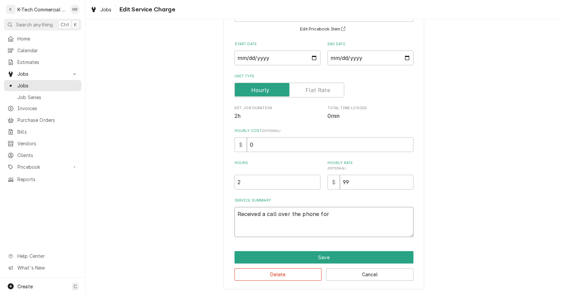
type textarea "x"
type textarea "Received a call over the phone for"
type textarea "x"
type textarea "Received a call over the phone for d"
type textarea "x"
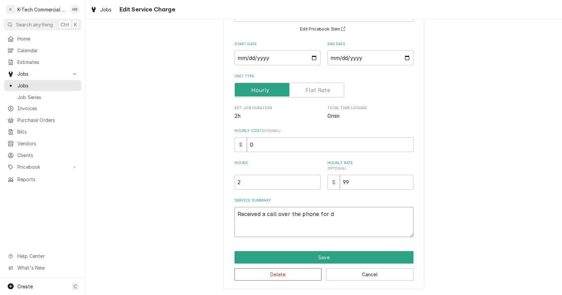
type textarea "Received a call over the phone for de"
type textarea "x"
type textarea "Received a call over the phone for dec"
type textarea "x"
type textarea "Received a call over the phone for deck"
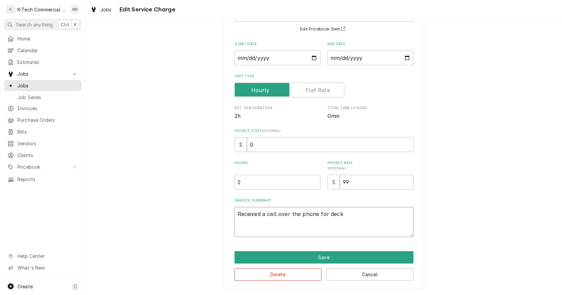
type textarea "x"
type textarea "Received a call over the phone for deck"
type textarea "x"
type textarea "Received a call over the phone for deck o"
type textarea "x"
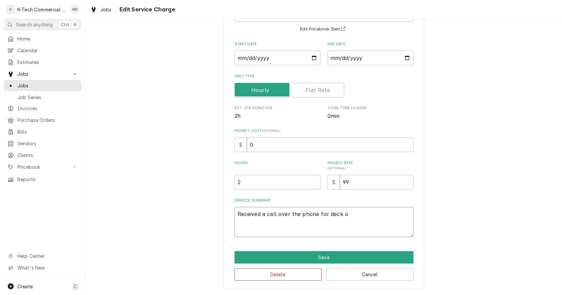
type textarea "Received a call over the phone for deck ov"
type textarea "x"
type textarea "Received a call over the phone for deck ove"
type textarea "x"
type textarea "Received a call over the phone for deck oven"
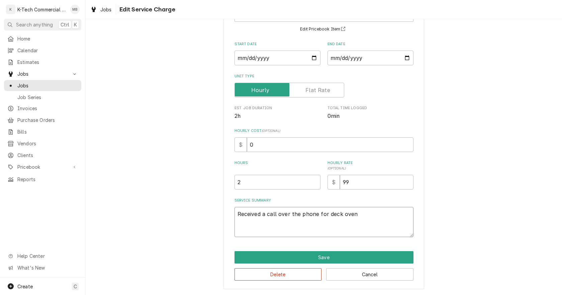
type textarea "x"
type textarea "Received a call over the phone for deck oven"
type textarea "x"
type textarea "Received a call over the phone for deck oven b"
type textarea "x"
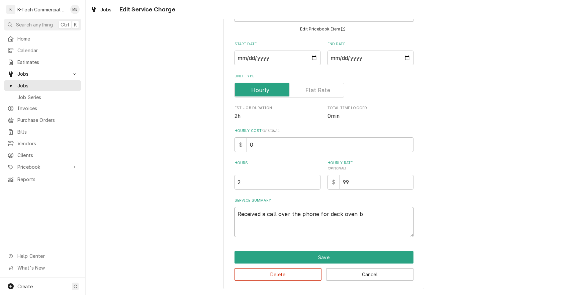
type textarea "Received a call over the phone for deck oven bl"
type textarea "x"
type textarea "Received a call over the phone for deck oven blo"
type textarea "x"
type textarea "Received a call over the phone for deck oven blow"
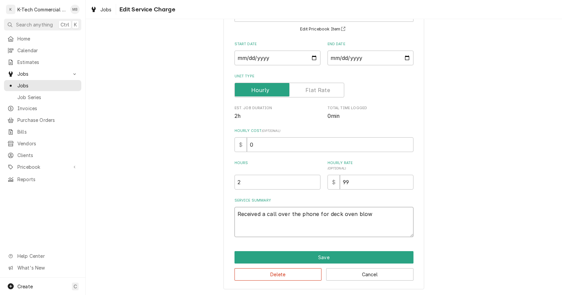
type textarea "x"
type textarea "Received a call over the phone for deck oven blowe"
type textarea "x"
type textarea "Received a call over the phone for deck oven blower"
type textarea "x"
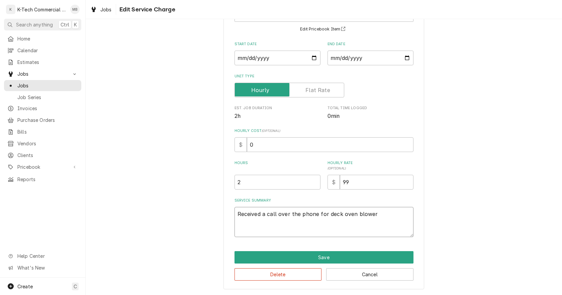
type textarea "Received a call over the phone for deck oven blower"
type textarea "x"
type textarea "Received a call over the phone for deck oven blower m"
type textarea "x"
type textarea "Received a call over the phone for deck oven blower mo"
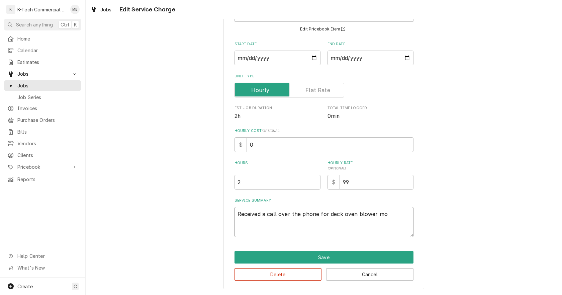
type textarea "x"
type textarea "Received a call over the phone for deck oven blower mot"
type textarea "x"
type textarea "Received a call over the phone for deck oven blower moto"
type textarea "x"
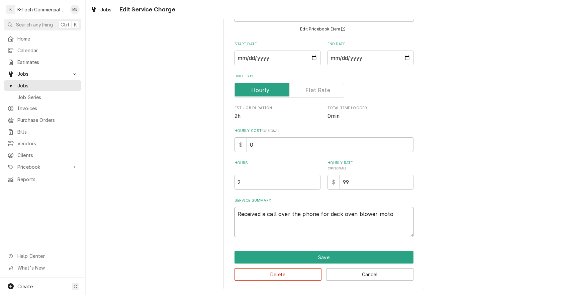
type textarea "Received a call over the phone for deck oven blower motor"
type textarea "x"
type textarea "Received a call over the phone for deck oven blower motor"
type textarea "x"
type textarea "Received a call over the phone for deck oven blower motor n"
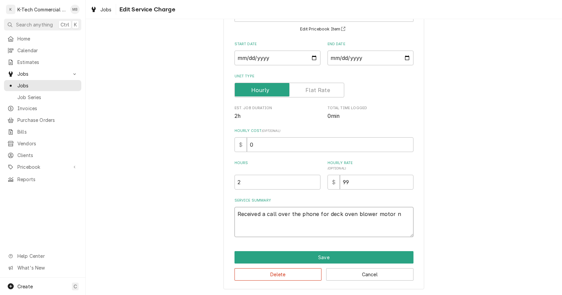
type textarea "x"
type textarea "Received a call over the phone for deck oven blower motor no"
type textarea "x"
type textarea "Received a call over the phone for deck oven blower motor not"
type textarea "x"
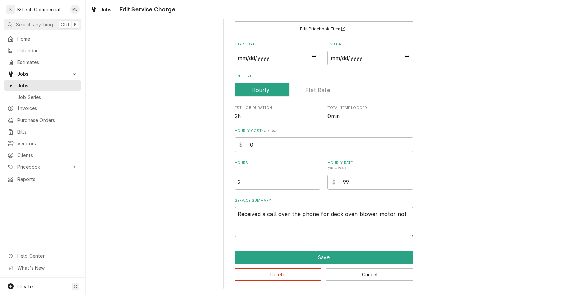
type textarea "Received a call over the phone for deck oven blower motor not"
type textarea "x"
type textarea "Received a call over the phone for deck oven blower motor not w"
type textarea "x"
type textarea "Received a call over the phone for deck oven blower motor not wo"
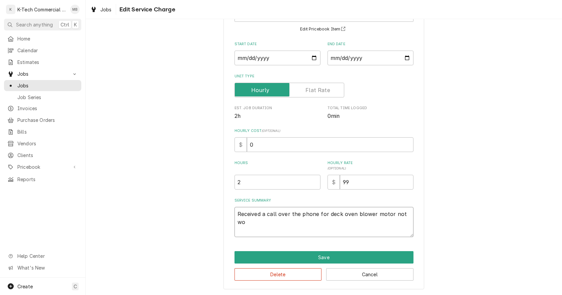
type textarea "x"
type textarea "Received a call over the phone for deck oven blower motor not wor"
type textarea "x"
type textarea "Received a call over the phone for deck oven blower motor not work"
type textarea "x"
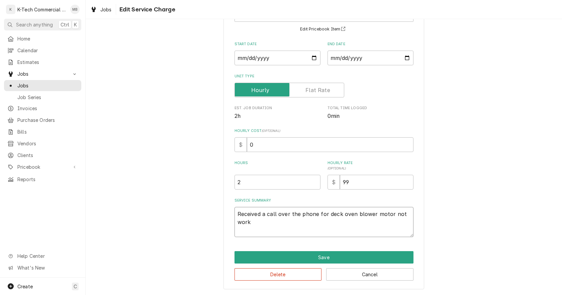
type textarea "Received a call over the phone for deck oven blower motor not worki"
type textarea "x"
type textarea "Received a call over the phone for deck oven blower motor not workin"
type textarea "x"
type textarea "Received a call over the phone for deck oven blower motor not working"
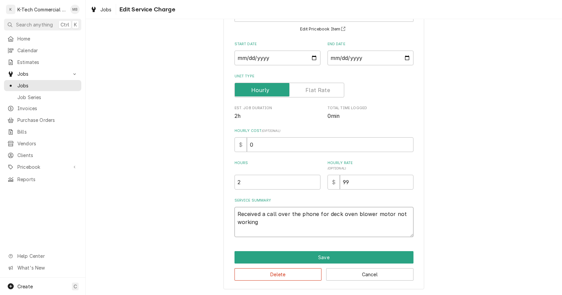
type textarea "x"
type textarea "Received a call over the phone for deck oven blower motor not working,"
type textarea "x"
type textarea "Received a call over the phone for deck oven blower motor not working,"
type textarea "x"
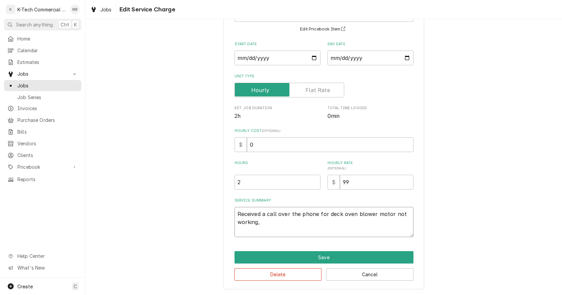
type textarea "Received a call over the phone for deck oven blower motor not working, a"
type textarea "x"
type textarea "Received a call over the phone for deck oven blower motor not working, ar"
type textarea "x"
type textarea "Received a call over the phone for deck oven blower motor not working, arr"
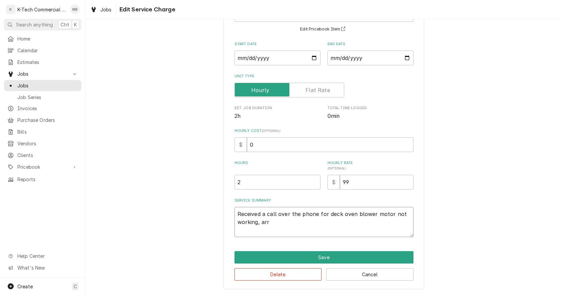
type textarea "x"
type textarea "Received a call over the phone for deck oven blower motor not working, arri"
type textarea "x"
type textarea "Received a call over the phone for deck oven blower motor not working, arrib"
type textarea "x"
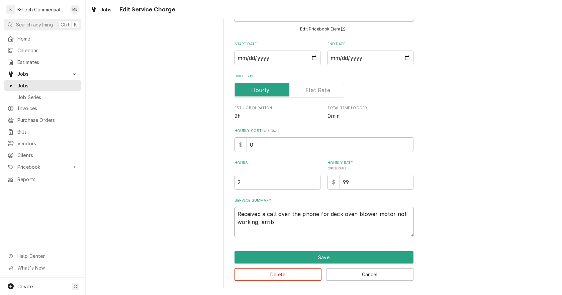
type textarea "Received a call over the phone for deck oven blower motor not working, arribe"
type textarea "x"
type textarea "Received a call over the phone for deck oven blower motor not working, arrib"
type textarea "x"
type textarea "Received a call over the phone for deck oven blower motor not working, arri"
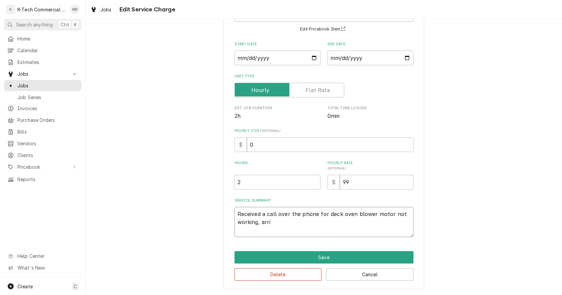
type textarea "x"
type textarea "Received a call over the phone for deck oven blower motor not working, arriv"
type textarea "x"
type textarea "Received a call over the phone for deck oven blower motor not working, arrive"
type textarea "x"
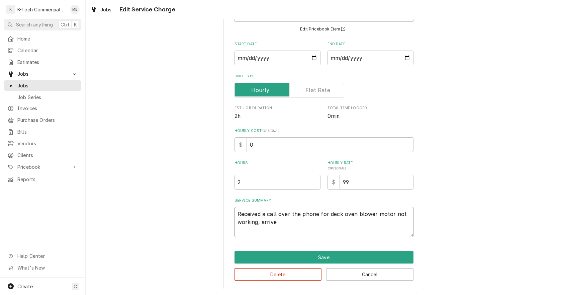
type textarea "Received a call over the phone for deck oven blower motor not working, arrived"
type textarea "x"
type textarea "Received a call over the phone for deck oven blower motor not working, arrived"
type textarea "x"
type textarea "Received a call over the phone for deck oven blower motor not working, arrived t"
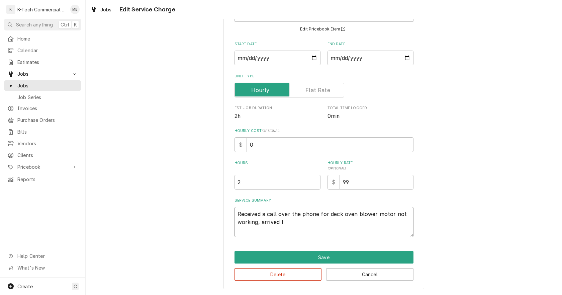
type textarea "x"
type textarea "Received a call over the phone for deck oven blower motor not working, arrived …"
type textarea "x"
type textarea "Received a call over the phone for deck oven blower motor not working, arrived …"
type textarea "x"
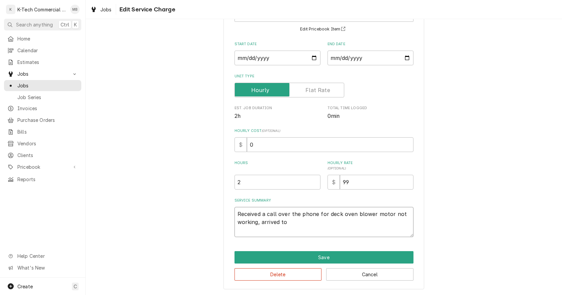
type textarea "Received a call over the phone for deck oven blower motor not working, arrived …"
type textarea "x"
type textarea "Received a call over the phone for deck oven blower motor not working, arrived …"
type textarea "x"
type textarea "Received a call over the phone for deck oven blower motor not working, arrived …"
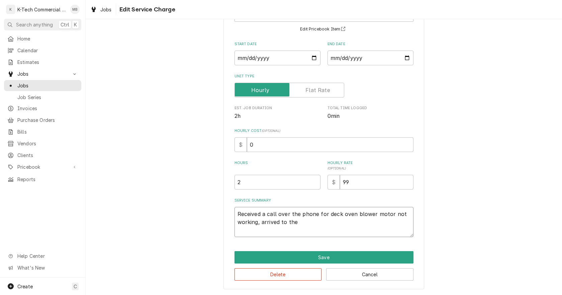
type textarea "x"
type textarea "Received a call over the phone for deck oven blower motor not working, arrived …"
type textarea "x"
type textarea "Received a call over the phone for deck oven blower motor not working, arrived …"
type textarea "x"
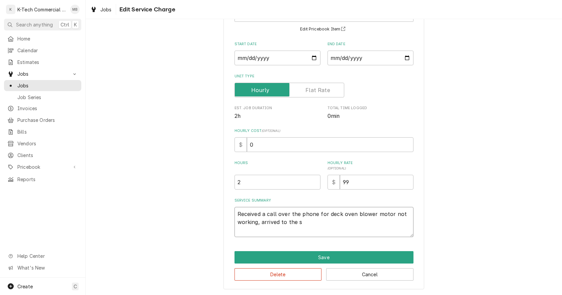
type textarea "Received a call over the phone for deck oven blower motor not working, arrived …"
type textarea "x"
type textarea "Received a call over the phone for deck oven blower motor not working, arrived …"
type textarea "x"
type textarea "Received a call over the phone for deck oven blower motor not working, arrived …"
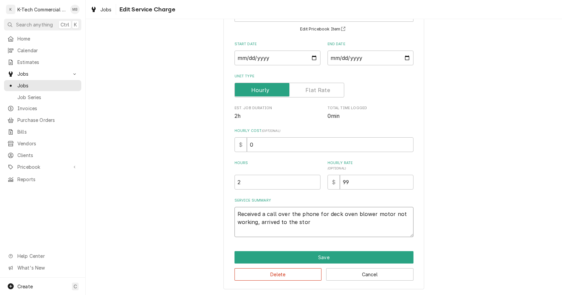
type textarea "x"
type textarea "Received a call over the phone for deck oven blower motor not working, arrived …"
type textarea "x"
type textarea "Received a call over the phone for deck oven blower motor not working, arrived …"
type textarea "x"
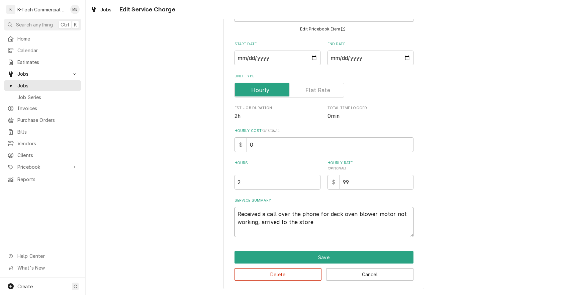
type textarea "Received a call over the phone for deck oven blower motor not working, arrived …"
type textarea "x"
type textarea "Received a call over the phone for deck oven blower motor not working, arrived …"
type textarea "x"
type textarea "Received a call over the phone for deck oven blower motor not working, arrived …"
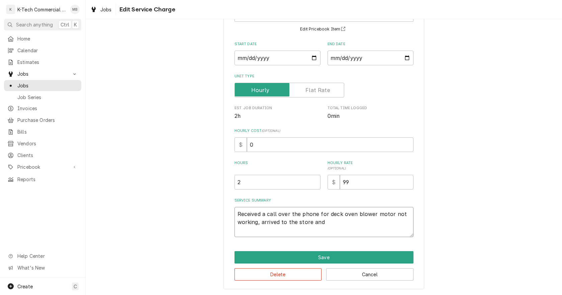
type textarea "x"
type textarea "Received a call over the phone for deck oven blower motor not working, arrived …"
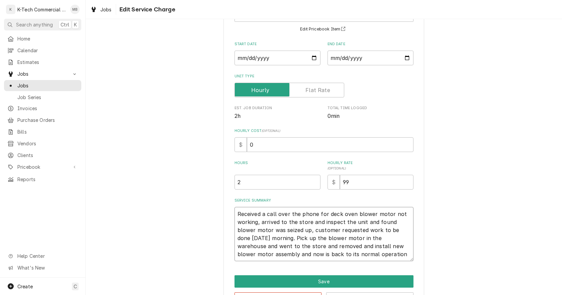
click at [317, 249] on textarea "Received a call over the phone for deck oven blower motor not working, arrived …" at bounding box center [324, 234] width 179 height 54
click at [315, 250] on textarea "Received a call over the phone for deck oven blower motor not working, arrived …" at bounding box center [324, 234] width 179 height 54
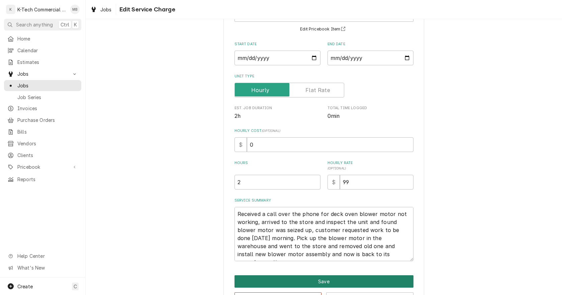
click at [374, 280] on button "Save" at bounding box center [324, 281] width 179 height 12
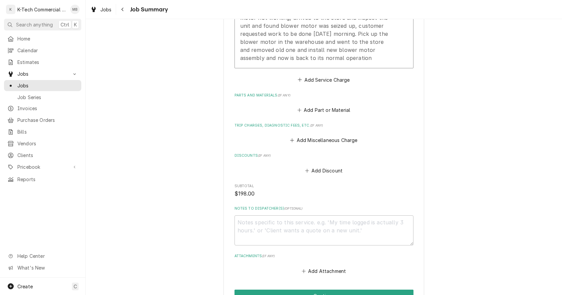
scroll to position [268, 0]
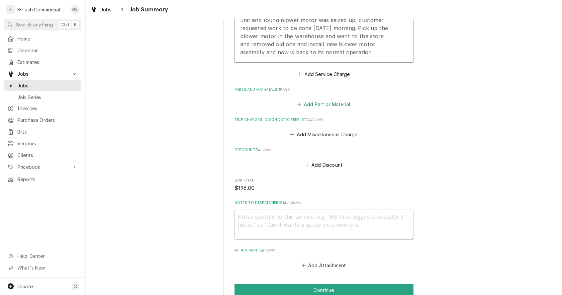
click at [318, 106] on button "Add Part or Material" at bounding box center [323, 104] width 55 height 9
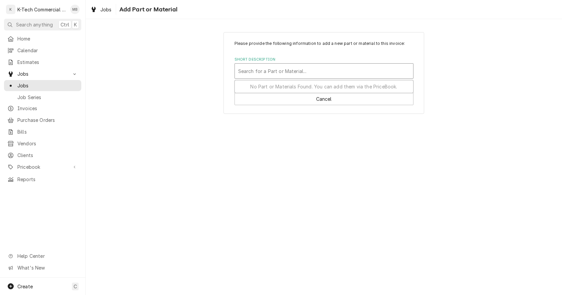
click at [271, 70] on div "Short Description" at bounding box center [324, 71] width 172 height 12
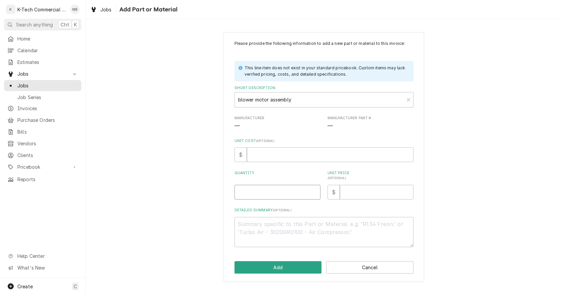
click at [256, 192] on input "Quantity" at bounding box center [278, 192] width 86 height 15
click at [367, 197] on input "Unit Price ( optional )" at bounding box center [377, 192] width 74 height 15
click at [258, 228] on textarea "Detailed Summary ( optional )" at bounding box center [324, 232] width 179 height 30
paste textarea "Blower Motor Assembly, Convection Oven"
click at [357, 194] on input "Unit Price ( optional )" at bounding box center [377, 192] width 74 height 15
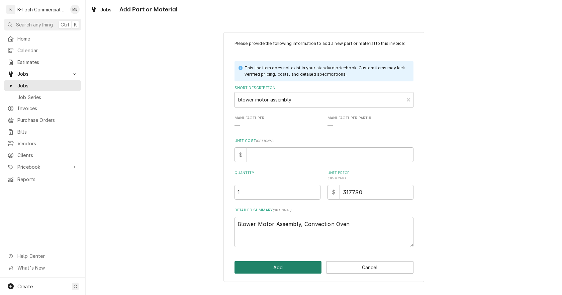
click at [281, 269] on button "Add" at bounding box center [278, 267] width 87 height 12
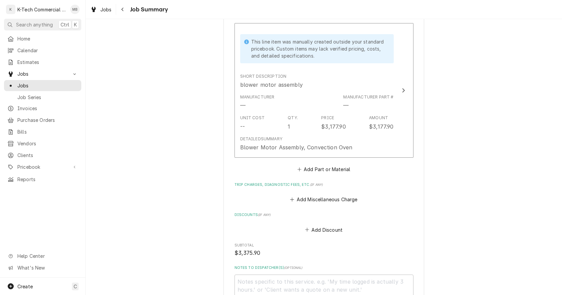
scroll to position [453, 0]
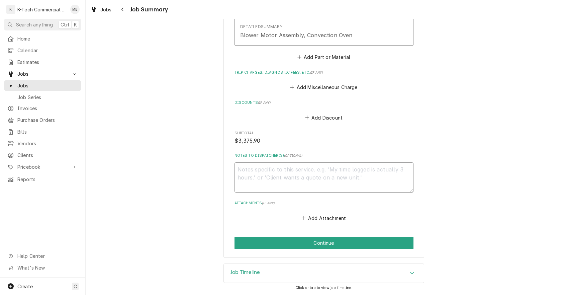
click at [316, 173] on textarea "Notes to Dispatcher(s) ( optional )" at bounding box center [324, 177] width 179 height 30
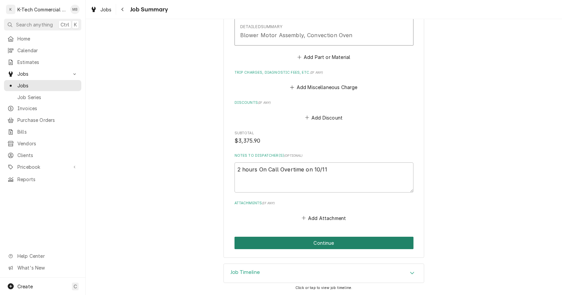
click at [332, 241] on button "Continue" at bounding box center [324, 243] width 179 height 12
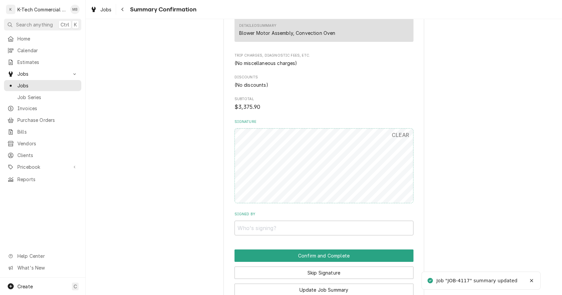
scroll to position [433, 0]
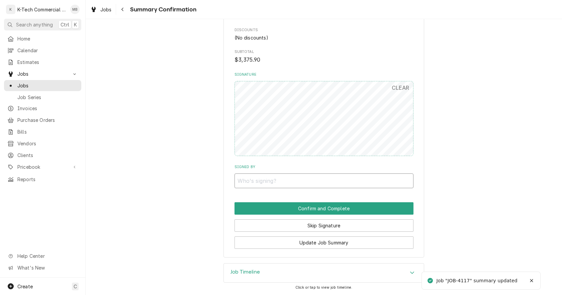
click at [309, 179] on input "Signed By" at bounding box center [324, 180] width 179 height 15
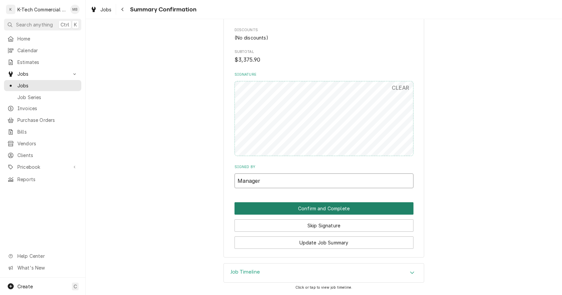
type input "Manager"
click at [311, 208] on button "Confirm and Complete" at bounding box center [324, 208] width 179 height 12
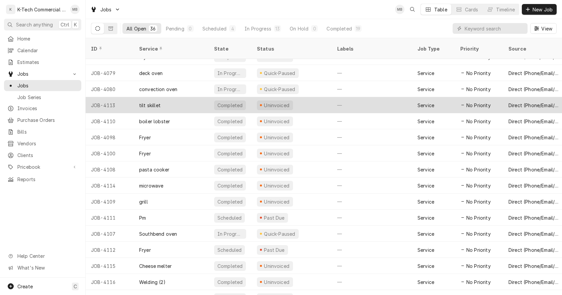
scroll to position [339, 0]
